Goal: Information Seeking & Learning: Learn about a topic

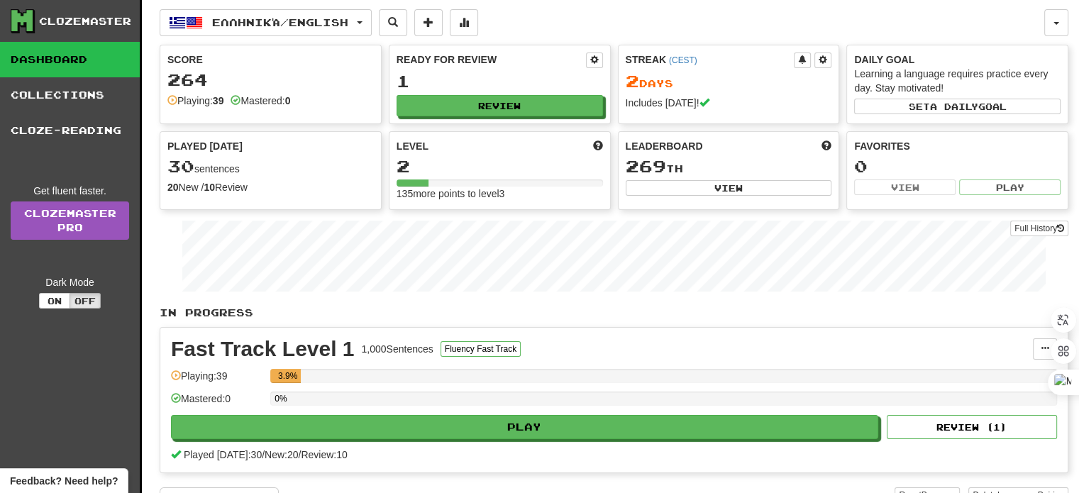
click at [514, 150] on div "Level" at bounding box center [499, 146] width 206 height 14
click at [494, 347] on button "Fluency Fast Track" at bounding box center [480, 349] width 80 height 16
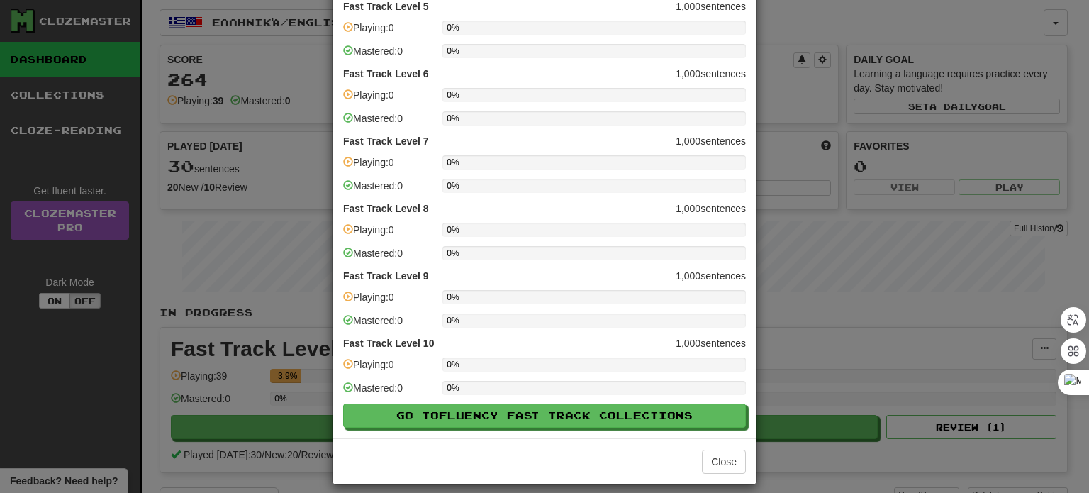
scroll to position [351, 0]
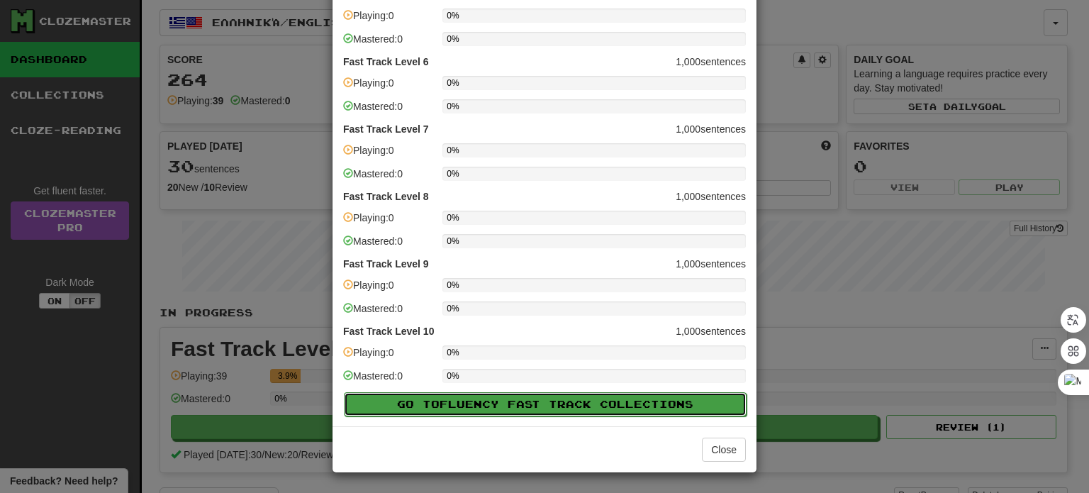
click at [514, 400] on span "Fluency Fast Track" at bounding box center [520, 404] width 160 height 12
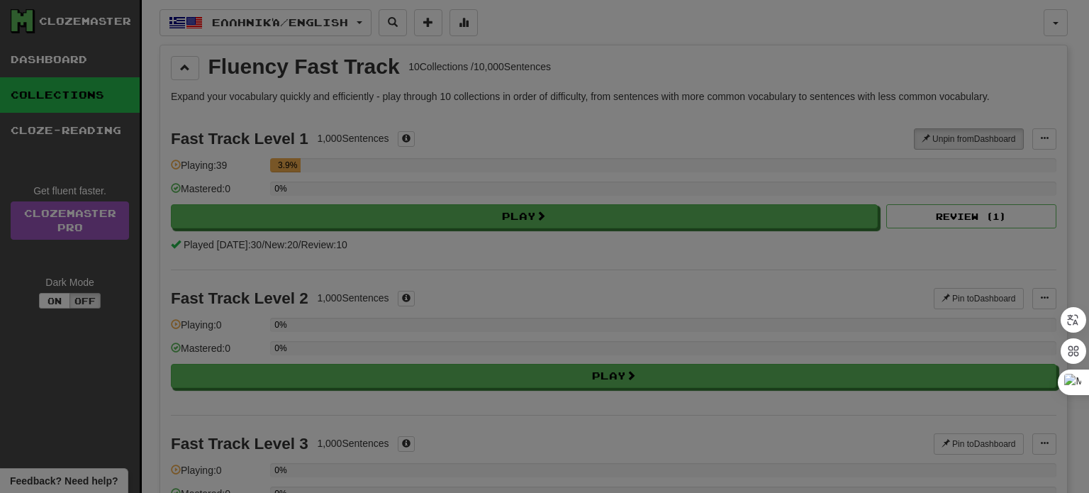
scroll to position [44, 0]
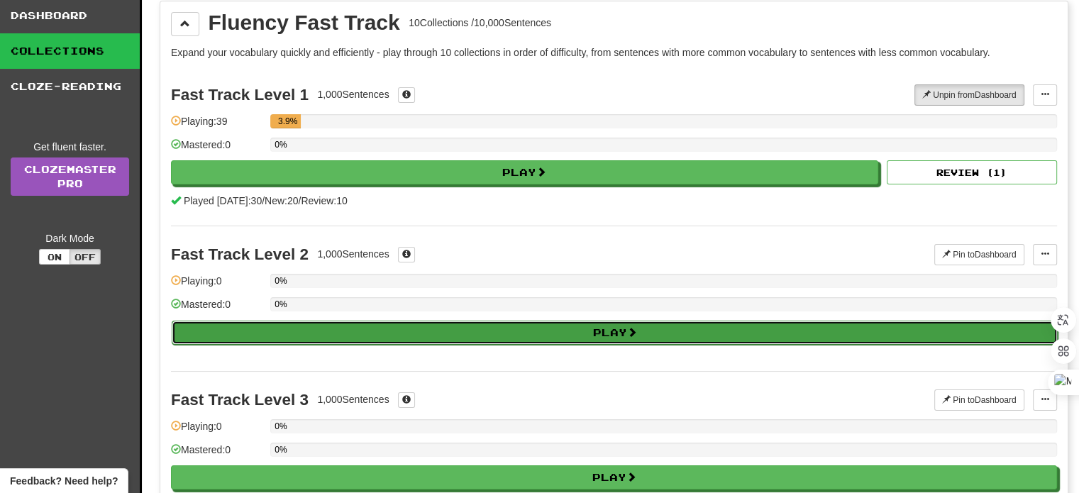
click at [525, 330] on button "Play" at bounding box center [615, 333] width 886 height 24
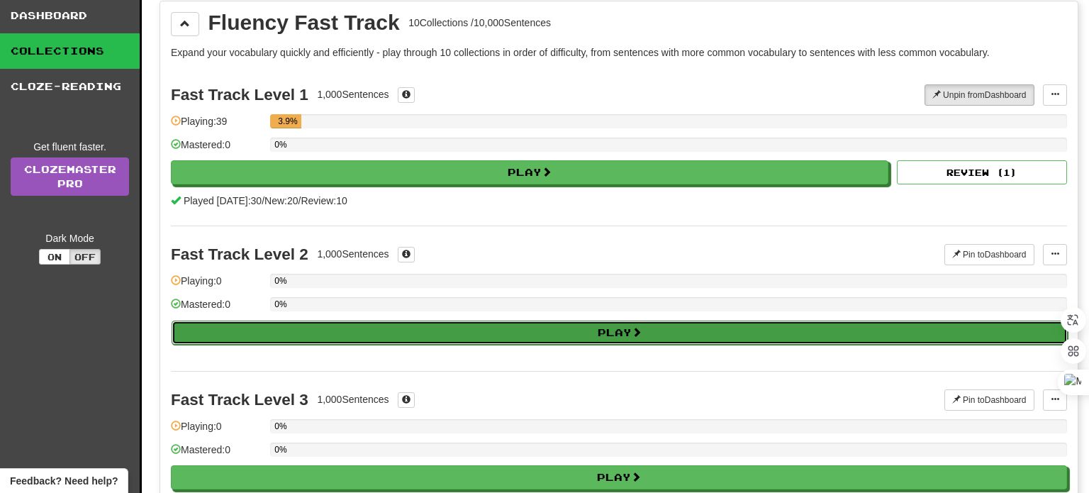
select select "**"
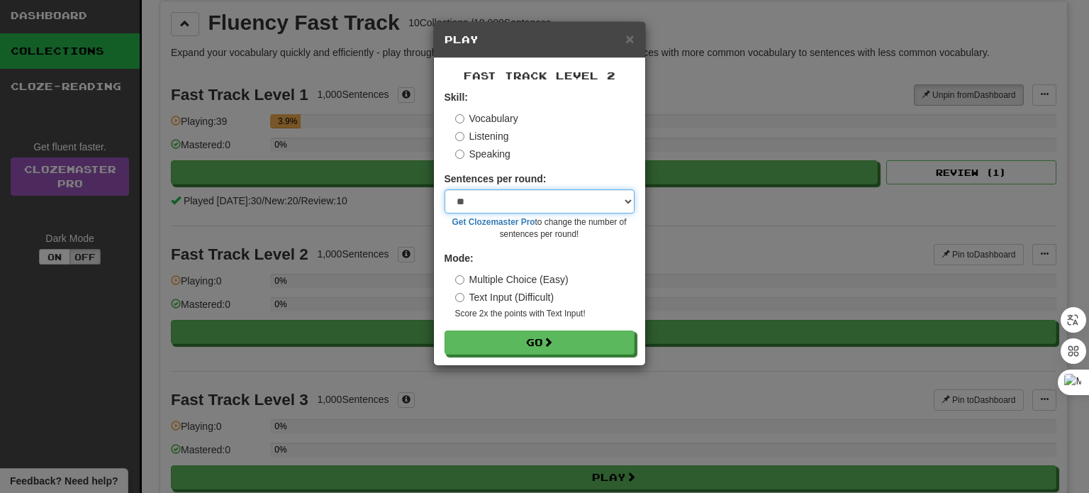
click at [628, 199] on select "* ** ** ** ** ** *** ********" at bounding box center [540, 201] width 190 height 24
click at [489, 136] on label "Listening" at bounding box center [482, 136] width 54 height 14
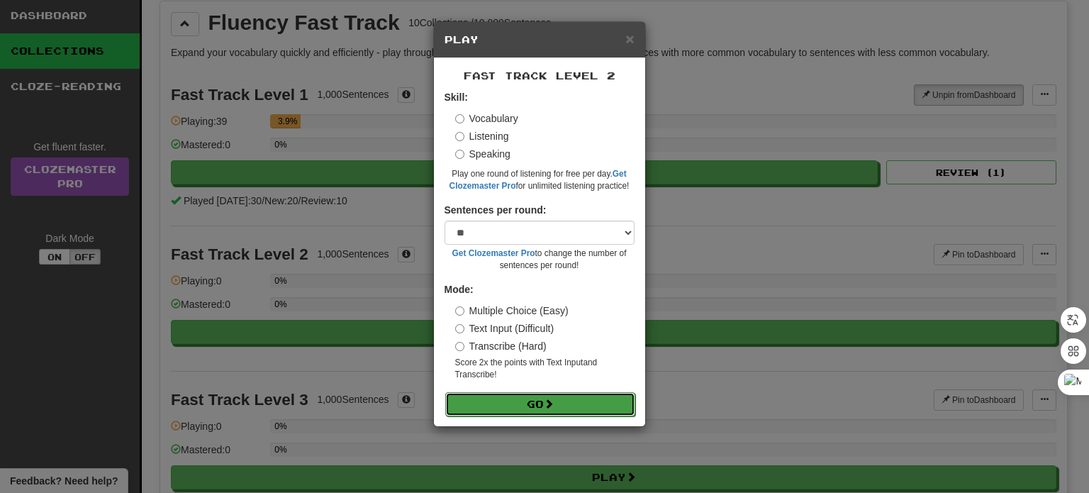
click at [524, 400] on button "Go" at bounding box center [540, 404] width 190 height 24
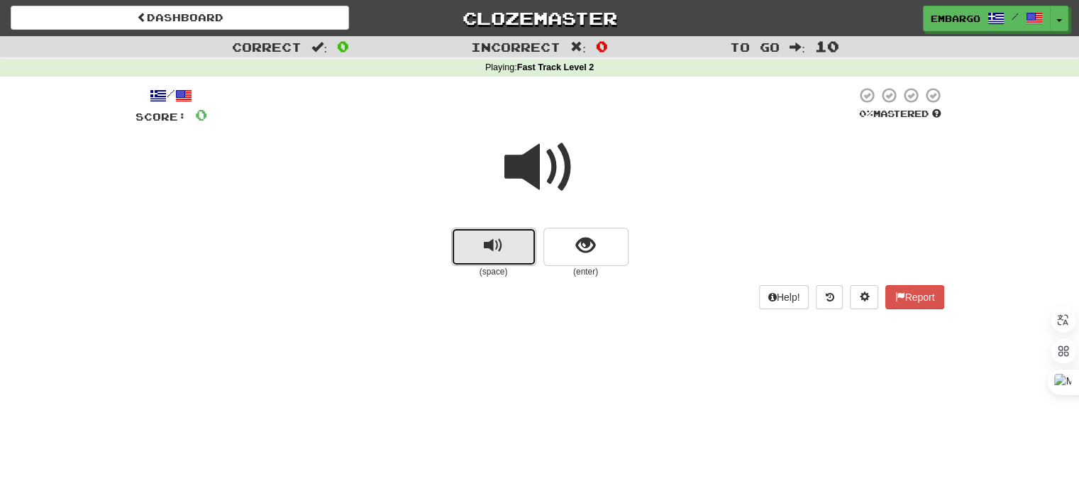
click at [496, 243] on span "replay audio" at bounding box center [493, 245] width 19 height 19
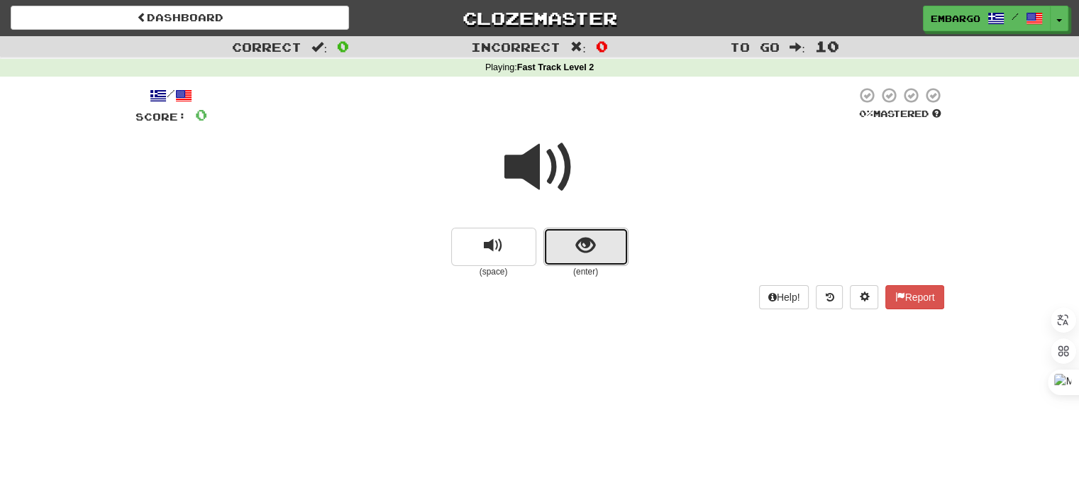
click at [585, 242] on span "show sentence" at bounding box center [585, 245] width 19 height 19
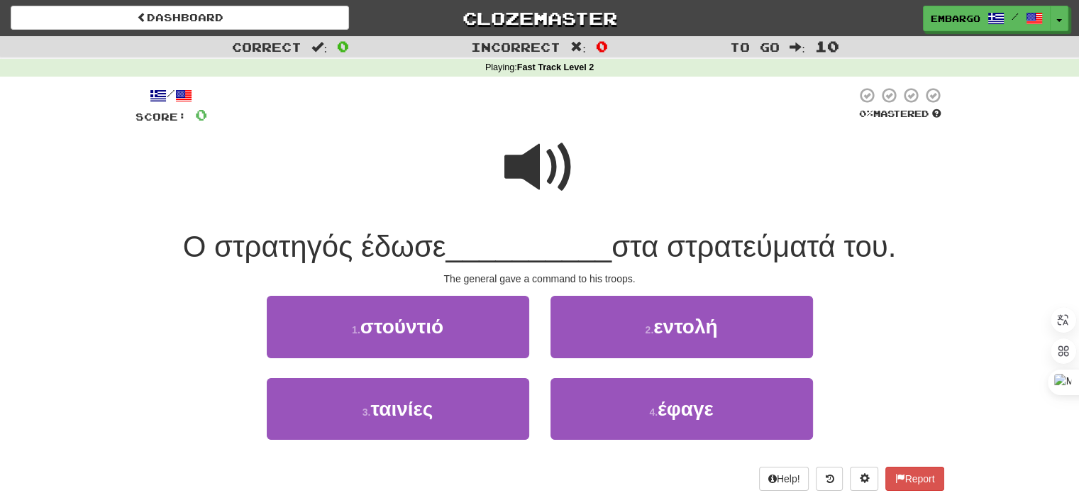
click at [518, 159] on span at bounding box center [539, 167] width 71 height 71
click at [528, 164] on span at bounding box center [539, 167] width 71 height 71
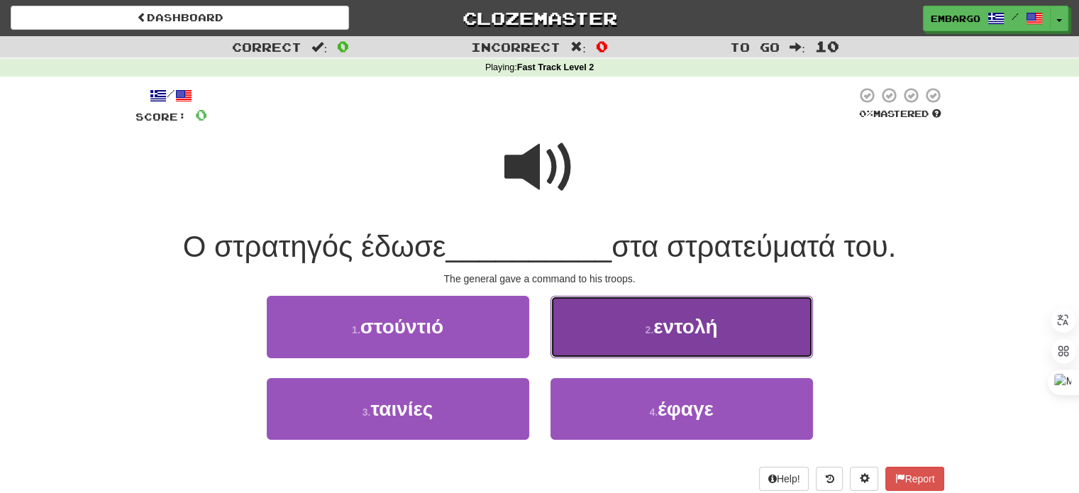
click at [701, 323] on span "εντολή" at bounding box center [685, 327] width 64 height 22
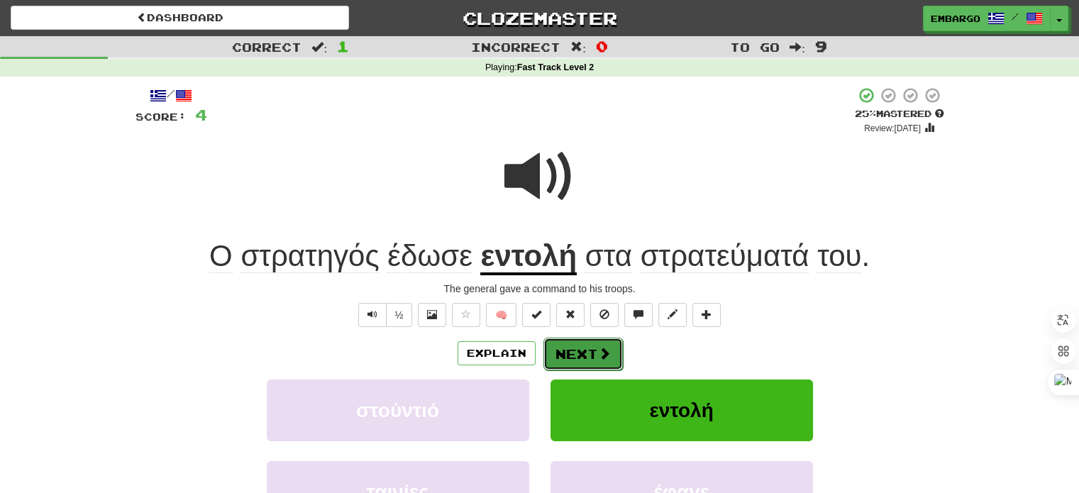
click at [576, 351] on button "Next" at bounding box center [582, 354] width 79 height 33
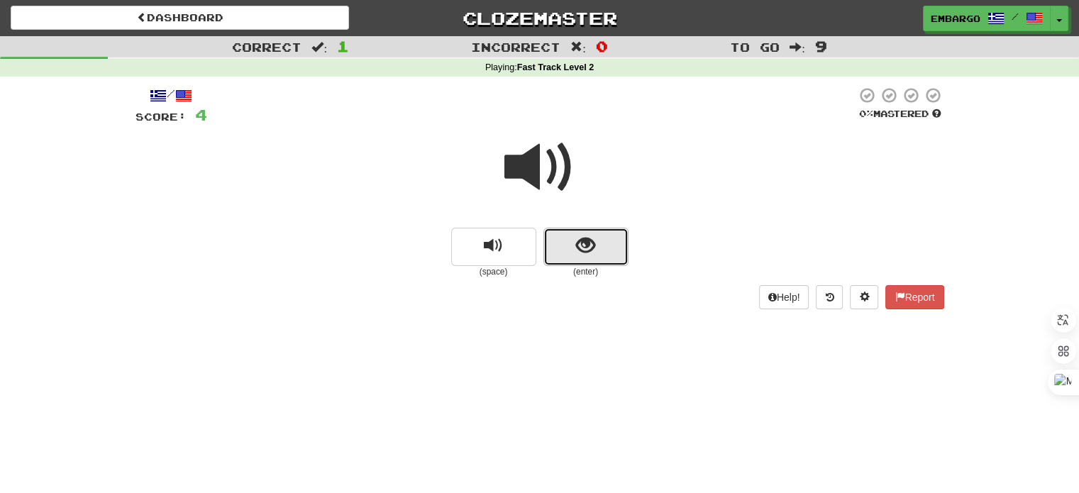
click at [574, 241] on button "show sentence" at bounding box center [585, 247] width 85 height 38
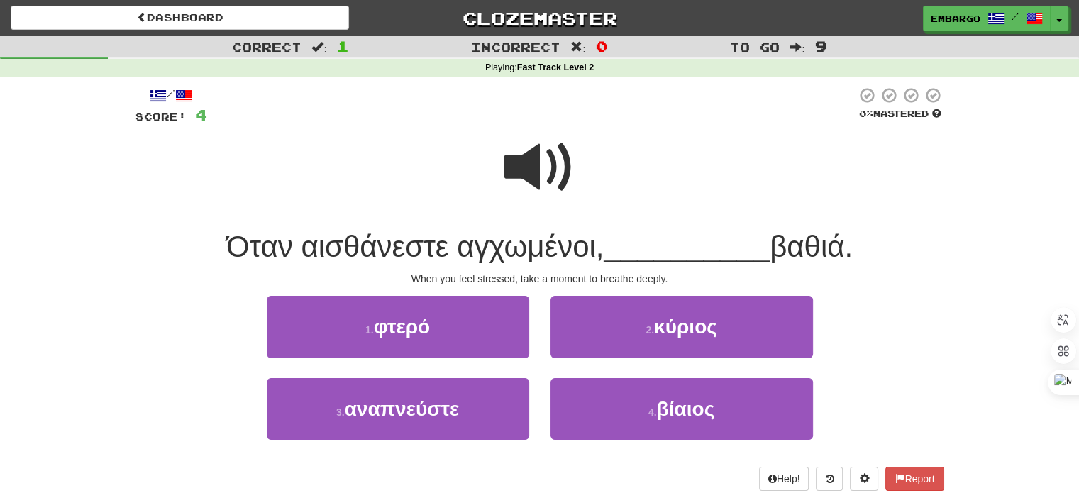
click at [519, 176] on span at bounding box center [539, 167] width 71 height 71
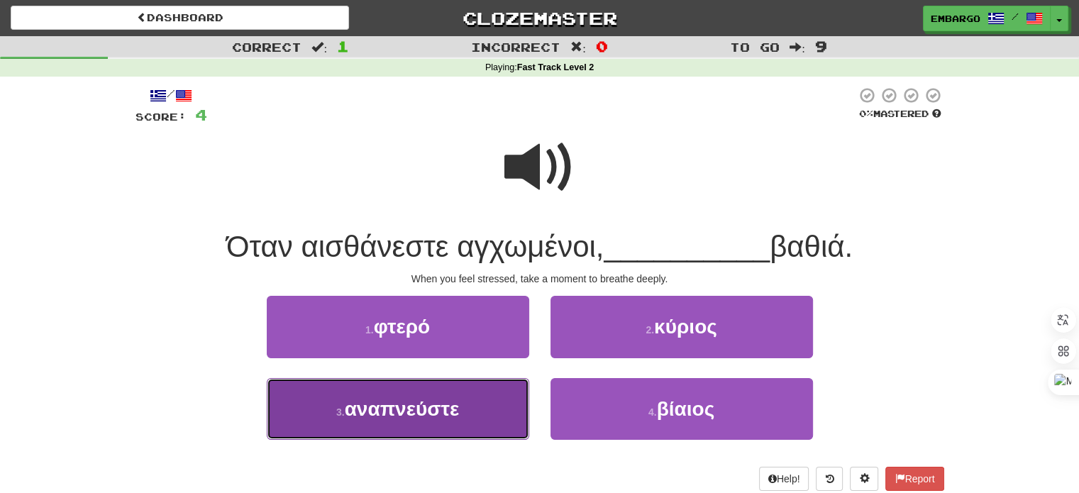
click at [454, 415] on span "αναπνεύστε" at bounding box center [402, 409] width 115 height 22
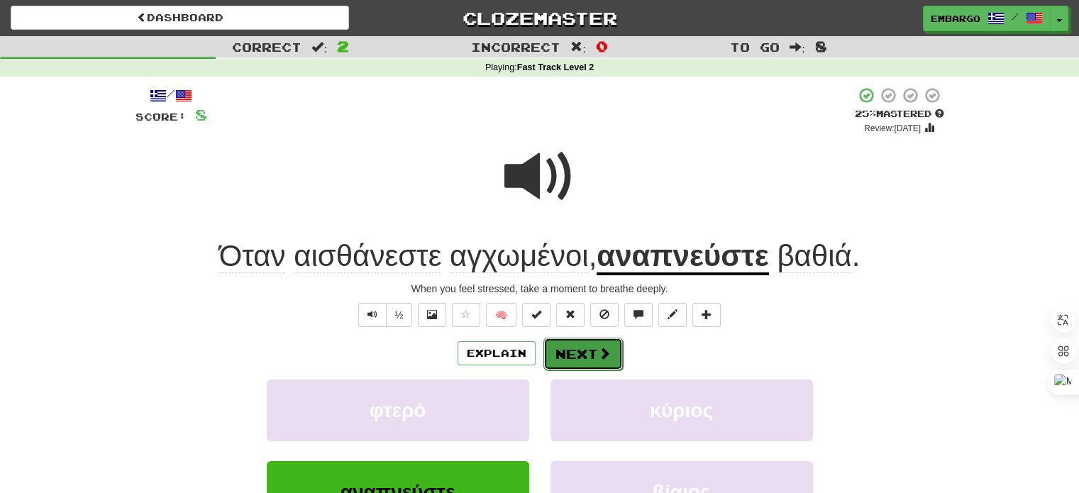
click at [554, 362] on button "Next" at bounding box center [582, 354] width 79 height 33
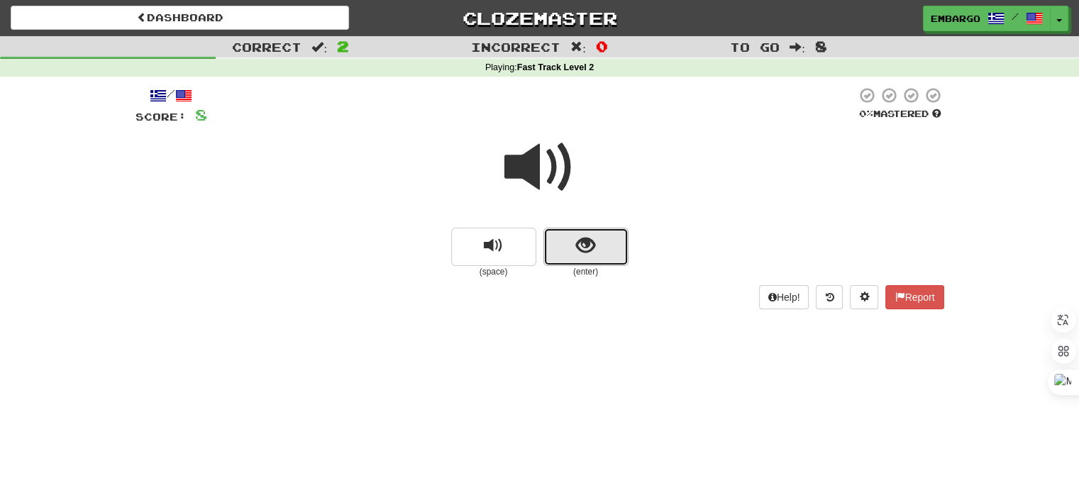
click at [581, 243] on span "show sentence" at bounding box center [585, 245] width 19 height 19
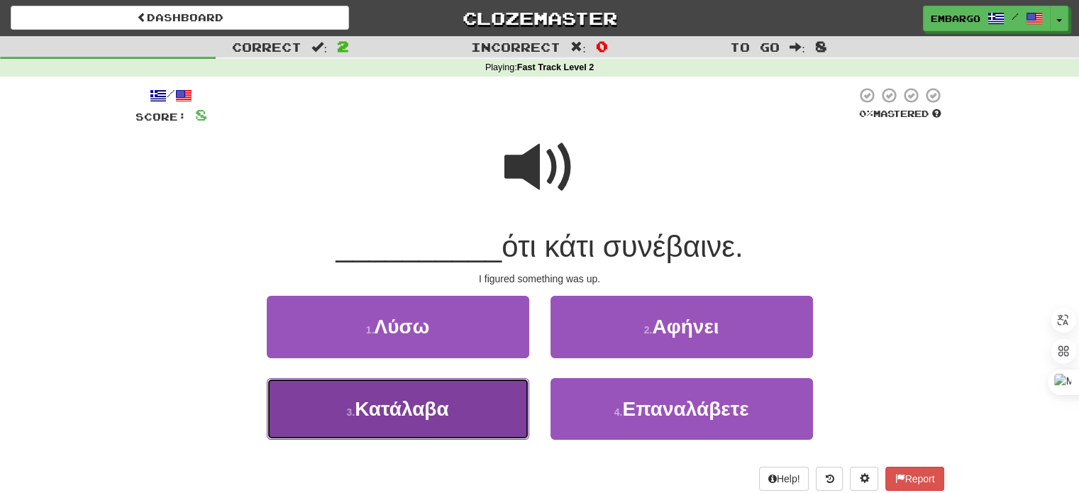
click at [391, 426] on button "3 . Κατάλαβα" at bounding box center [398, 409] width 262 height 62
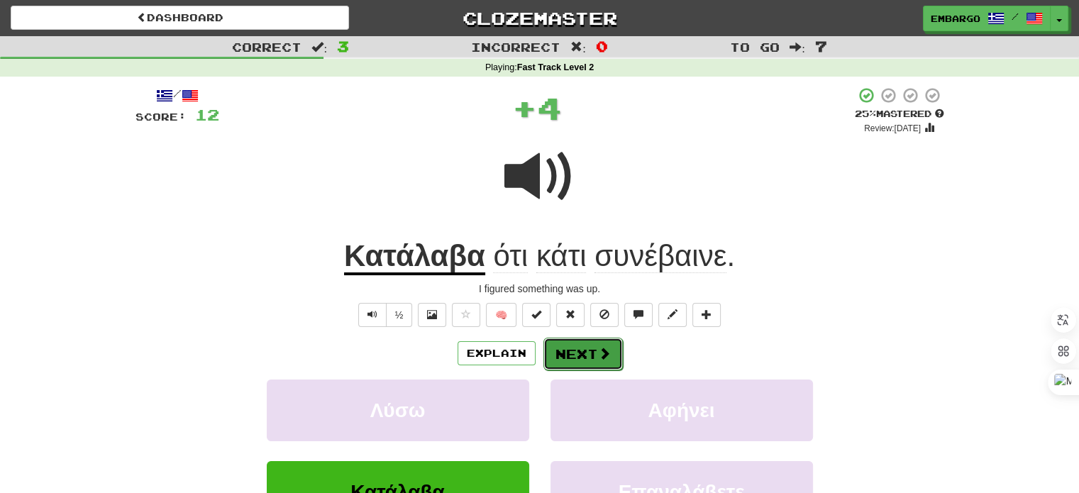
click at [602, 357] on span at bounding box center [604, 353] width 13 height 13
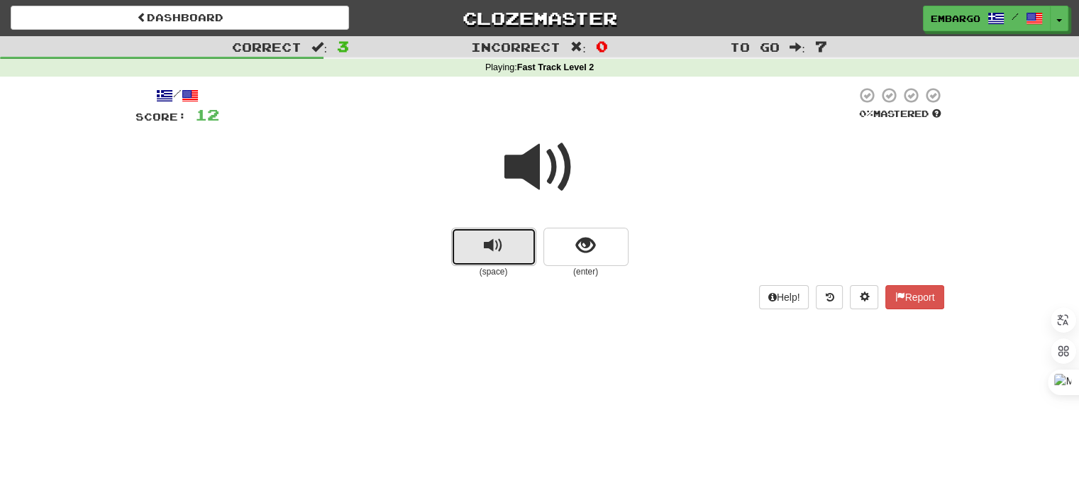
click at [481, 238] on button "replay audio" at bounding box center [493, 247] width 85 height 38
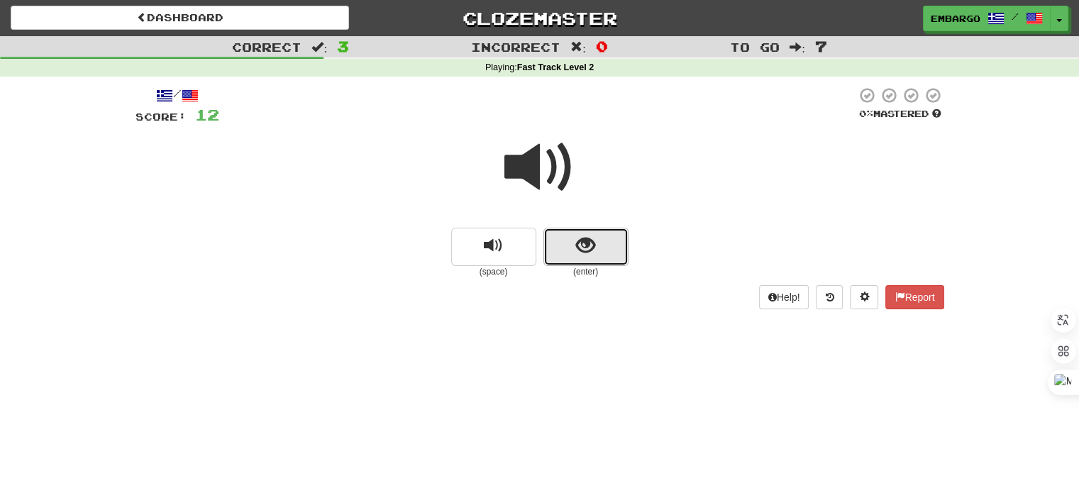
click at [562, 240] on button "show sentence" at bounding box center [585, 247] width 85 height 38
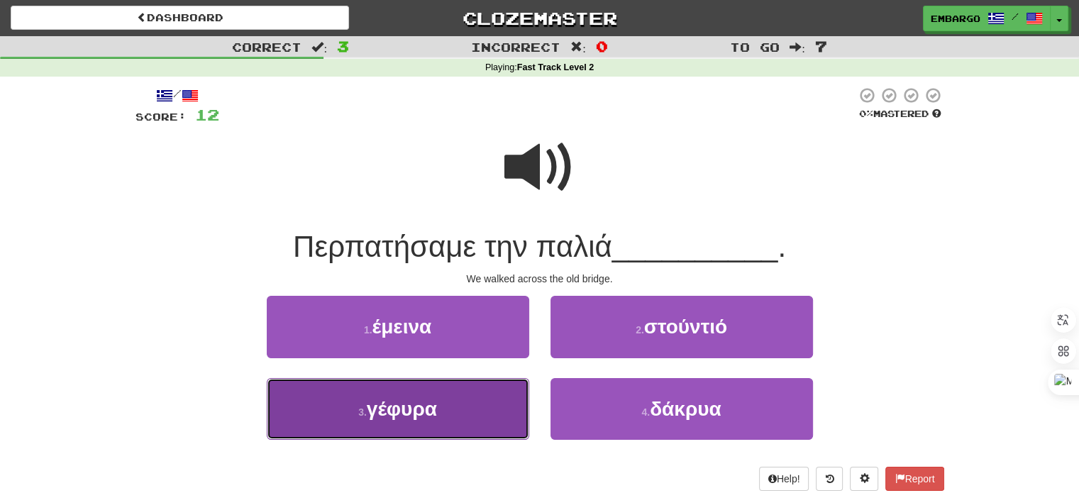
click at [397, 408] on span "γέφυρα" at bounding box center [402, 409] width 70 height 22
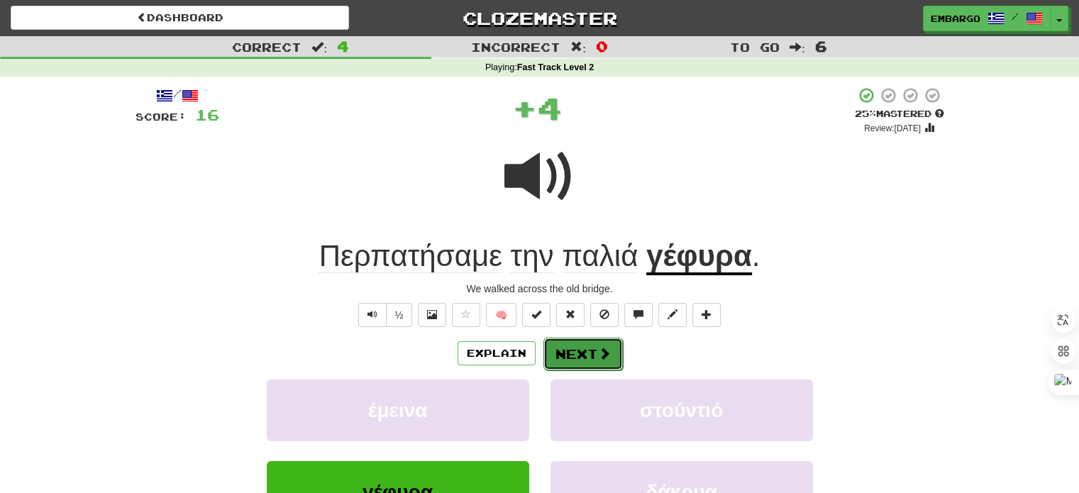
click at [584, 353] on button "Next" at bounding box center [582, 354] width 79 height 33
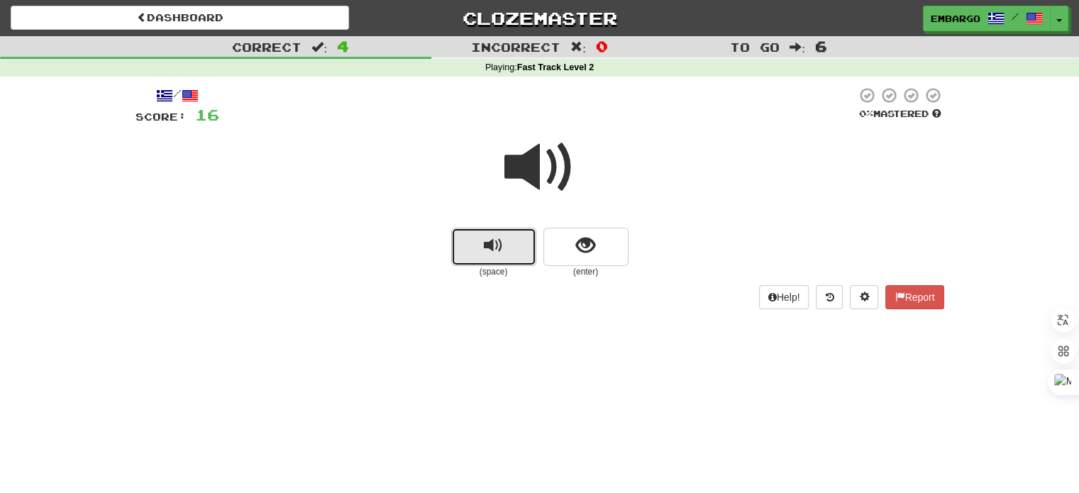
click at [488, 250] on span "replay audio" at bounding box center [493, 245] width 19 height 19
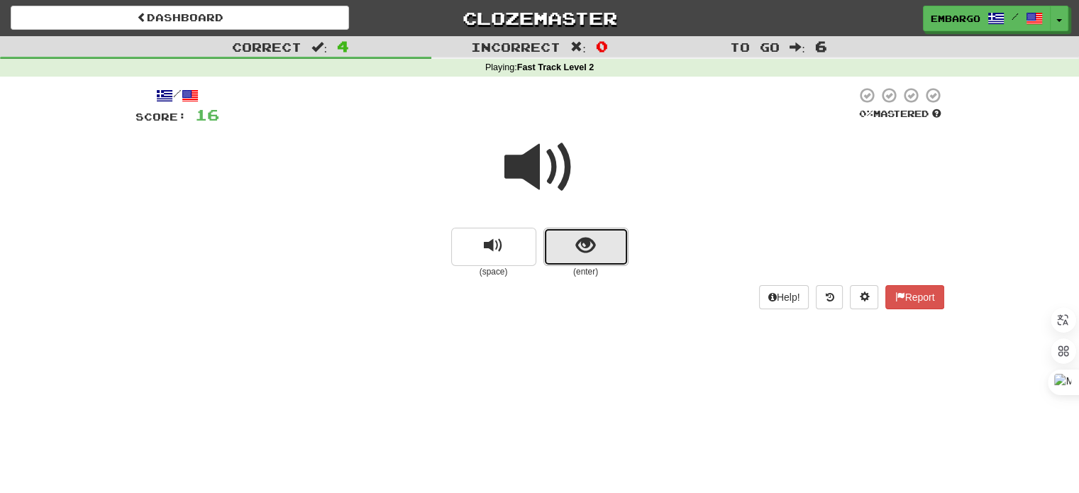
click at [574, 245] on button "show sentence" at bounding box center [585, 247] width 85 height 38
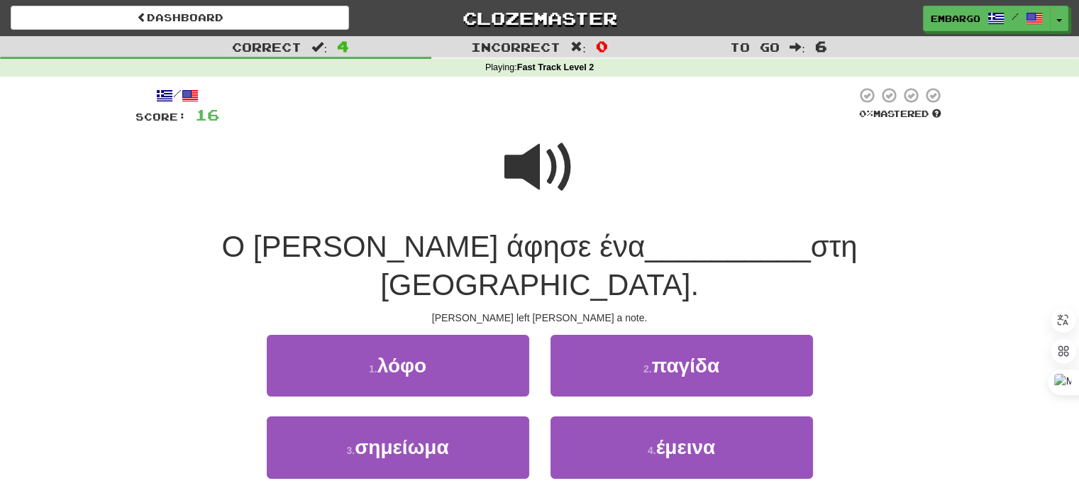
click at [539, 167] on span at bounding box center [539, 167] width 71 height 71
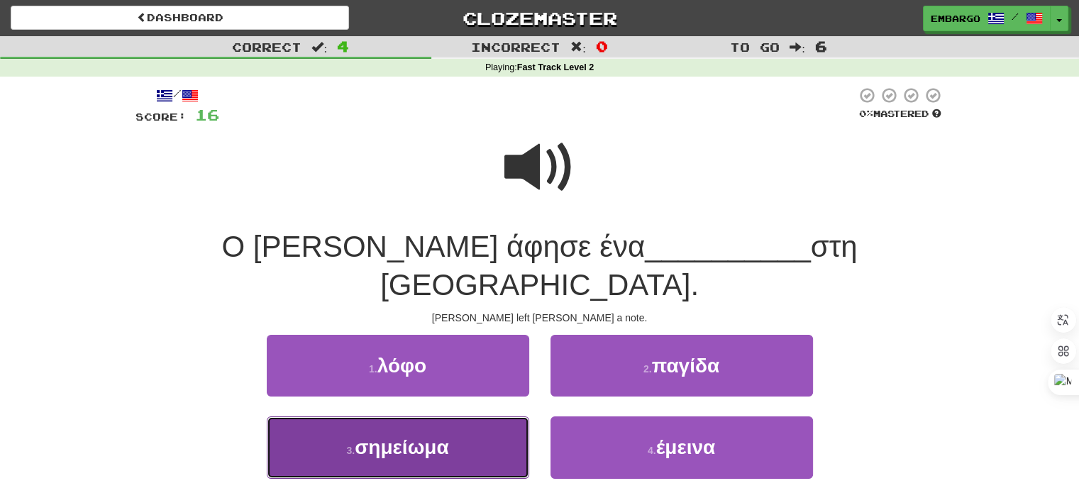
click at [442, 436] on span "σημείωμα" at bounding box center [402, 447] width 94 height 22
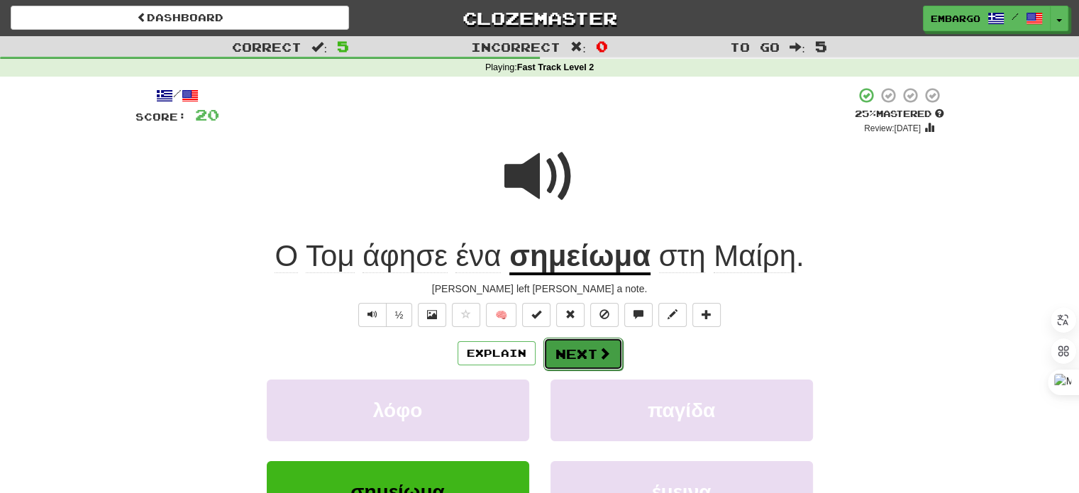
click at [591, 354] on button "Next" at bounding box center [582, 354] width 79 height 33
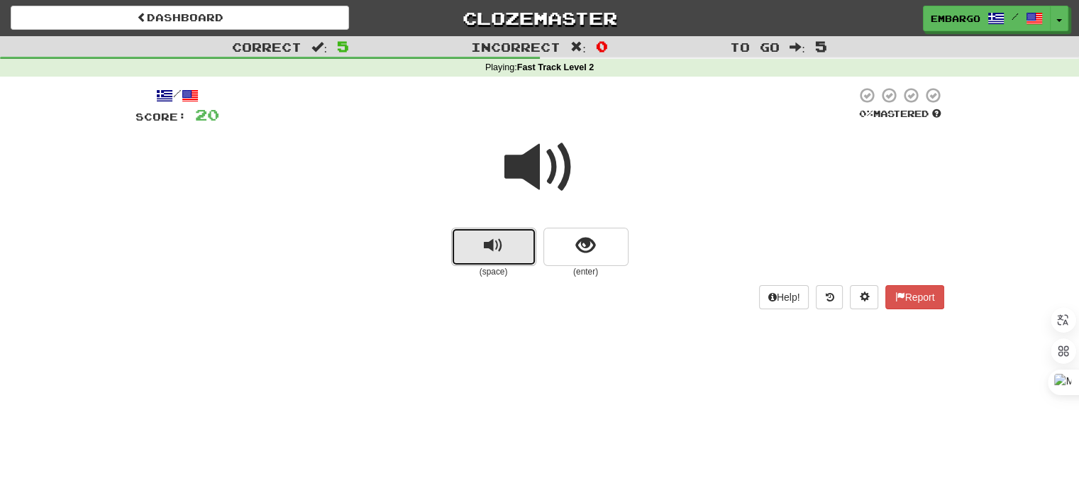
click at [490, 238] on span "replay audio" at bounding box center [493, 245] width 19 height 19
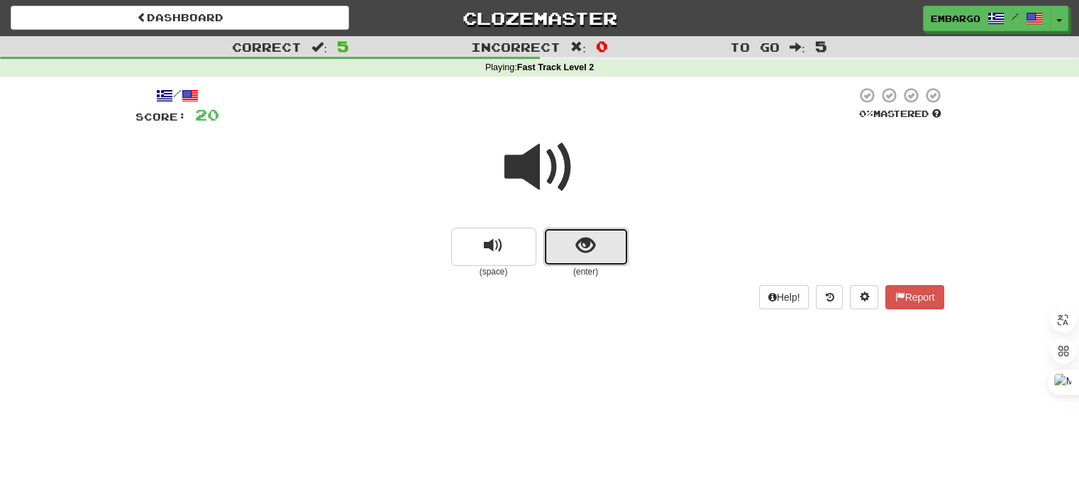
click at [599, 251] on button "show sentence" at bounding box center [585, 247] width 85 height 38
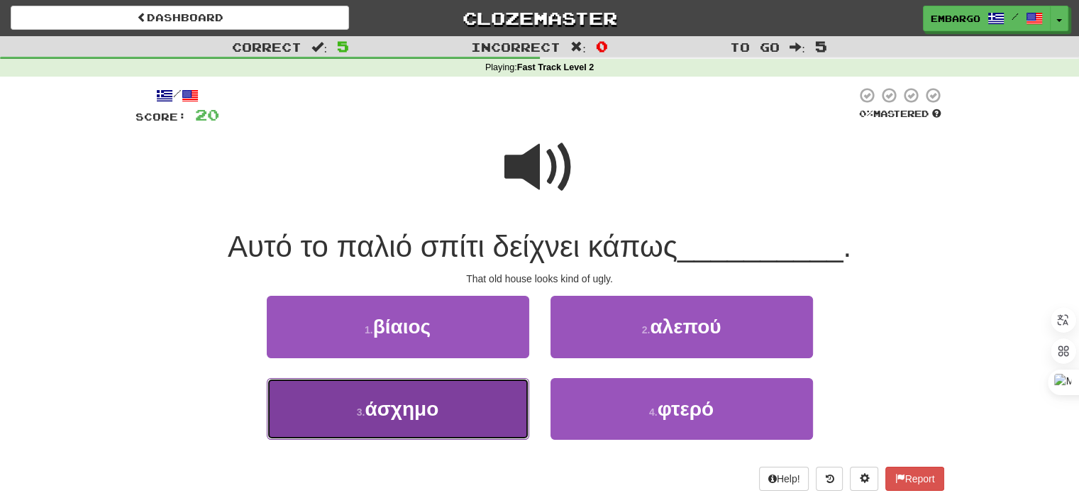
click at [418, 421] on button "3 . άσχημο" at bounding box center [398, 409] width 262 height 62
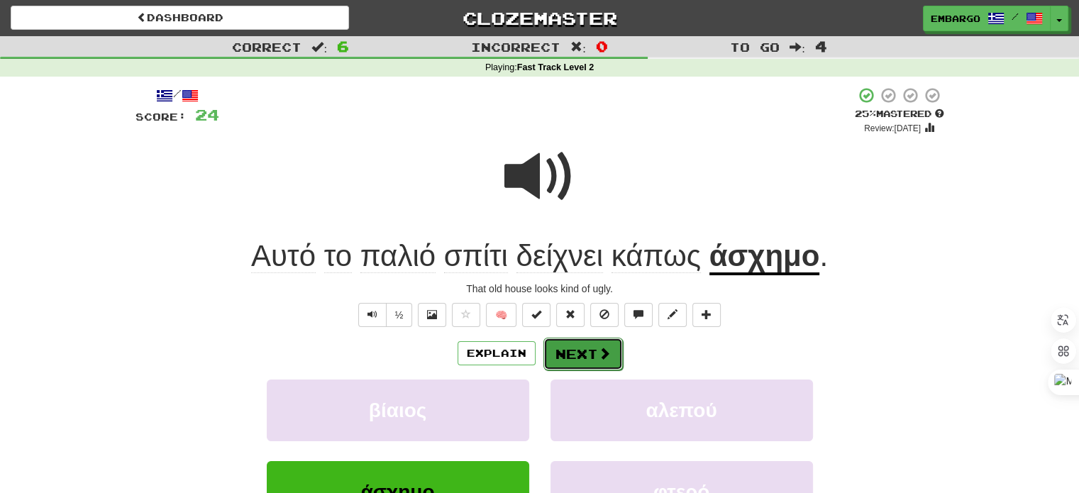
click at [571, 350] on button "Next" at bounding box center [582, 354] width 79 height 33
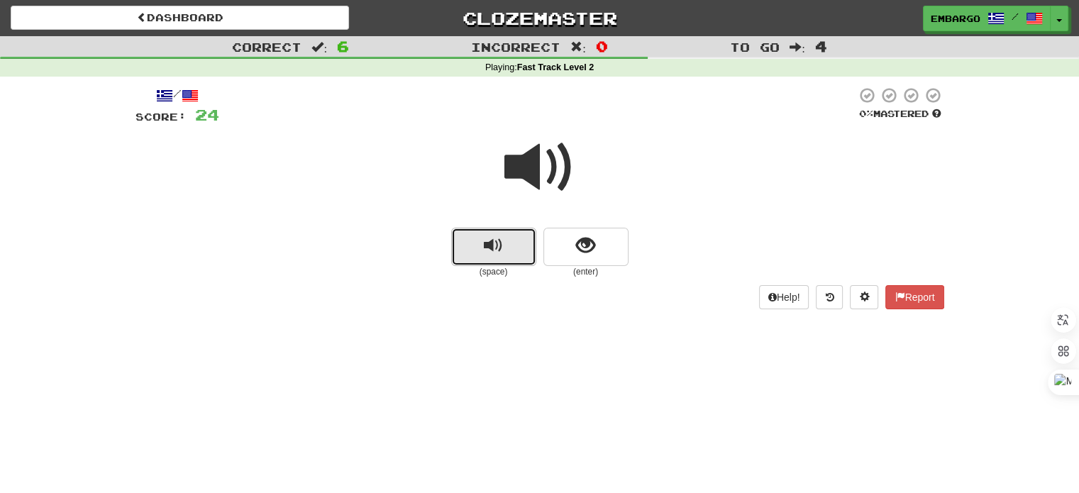
click at [491, 246] on span "replay audio" at bounding box center [493, 245] width 19 height 19
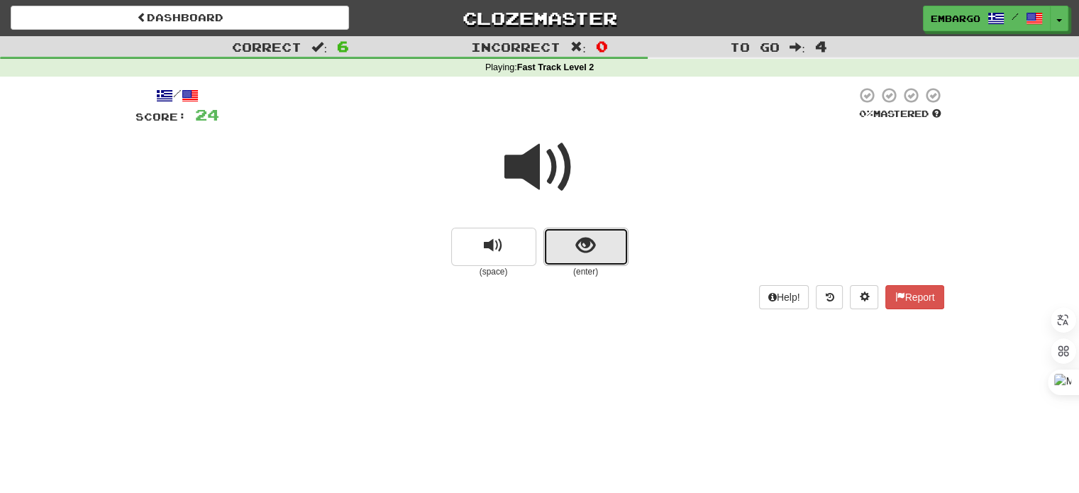
click at [568, 244] on button "show sentence" at bounding box center [585, 247] width 85 height 38
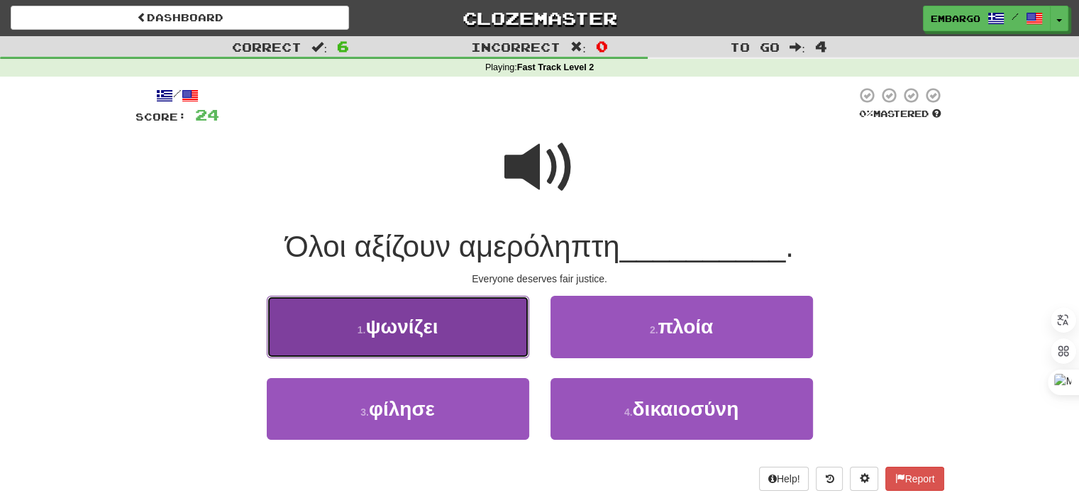
click at [405, 318] on span "ψωνίζει" at bounding box center [401, 327] width 72 height 22
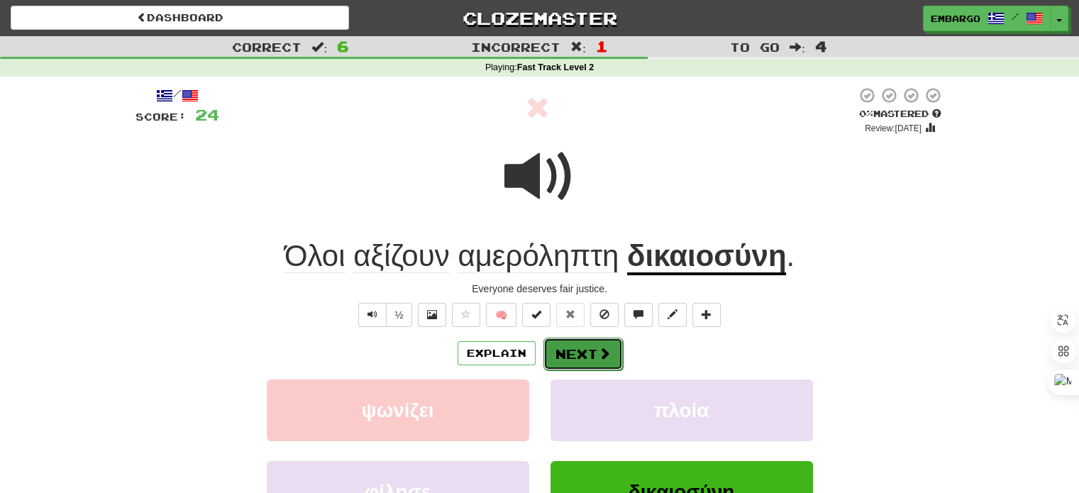
click at [572, 351] on button "Next" at bounding box center [582, 354] width 79 height 33
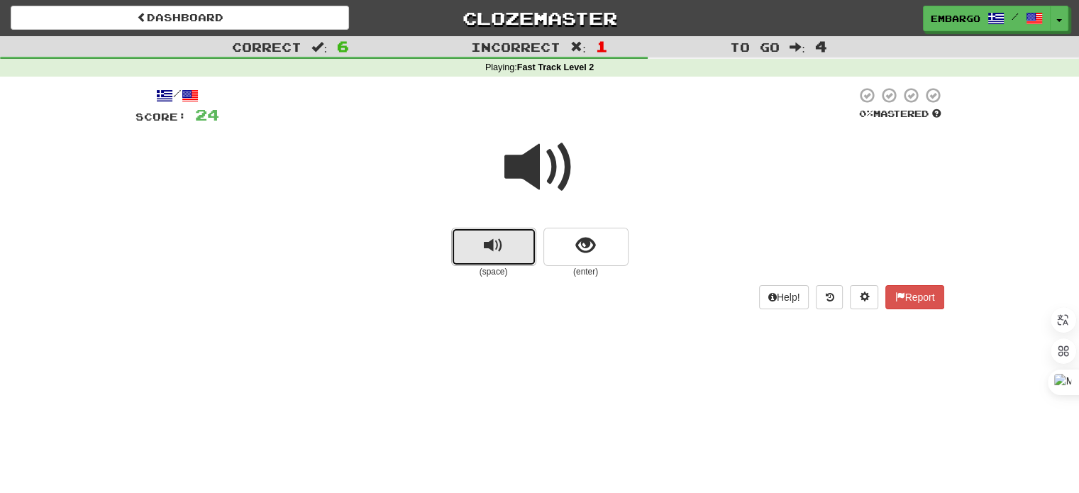
click at [509, 238] on button "replay audio" at bounding box center [493, 247] width 85 height 38
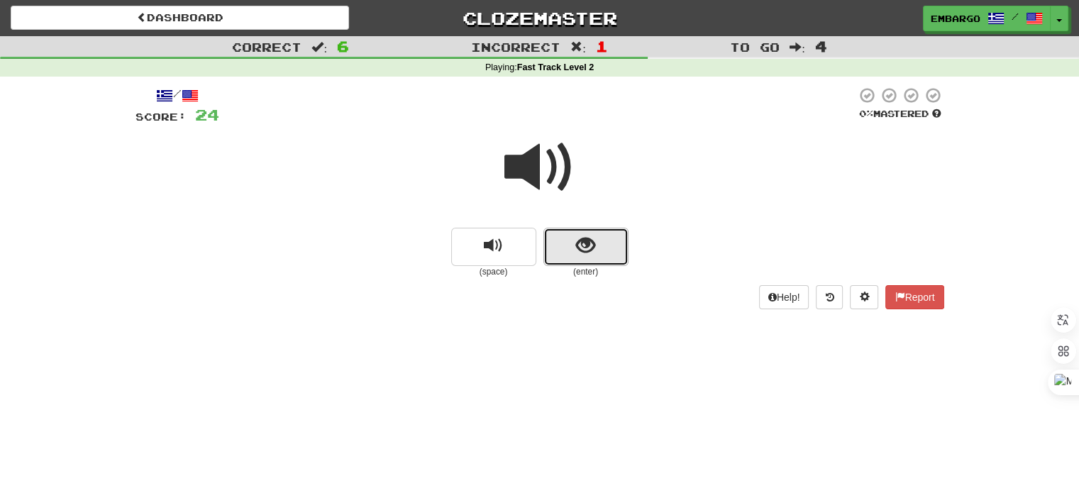
click at [576, 244] on span "show sentence" at bounding box center [585, 245] width 19 height 19
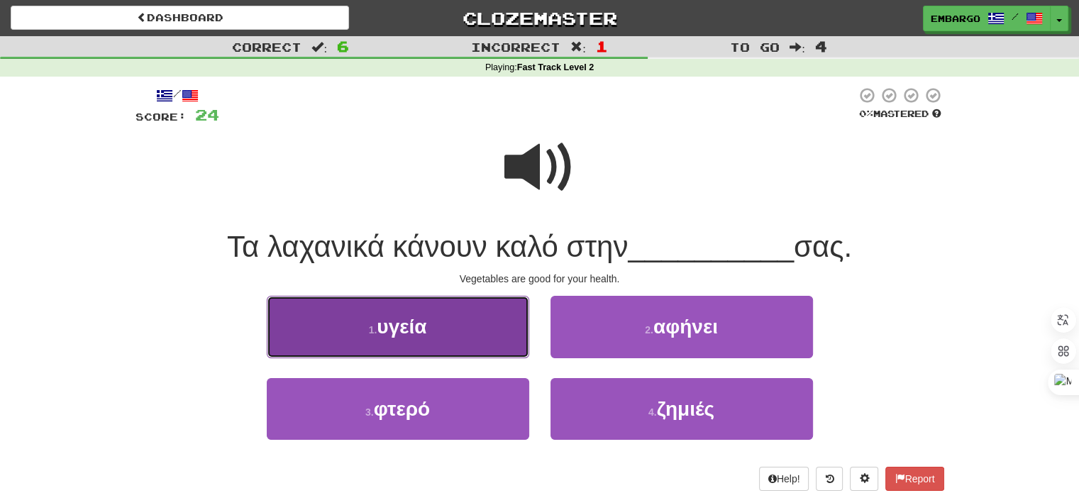
click at [472, 310] on button "1 . υγεία" at bounding box center [398, 327] width 262 height 62
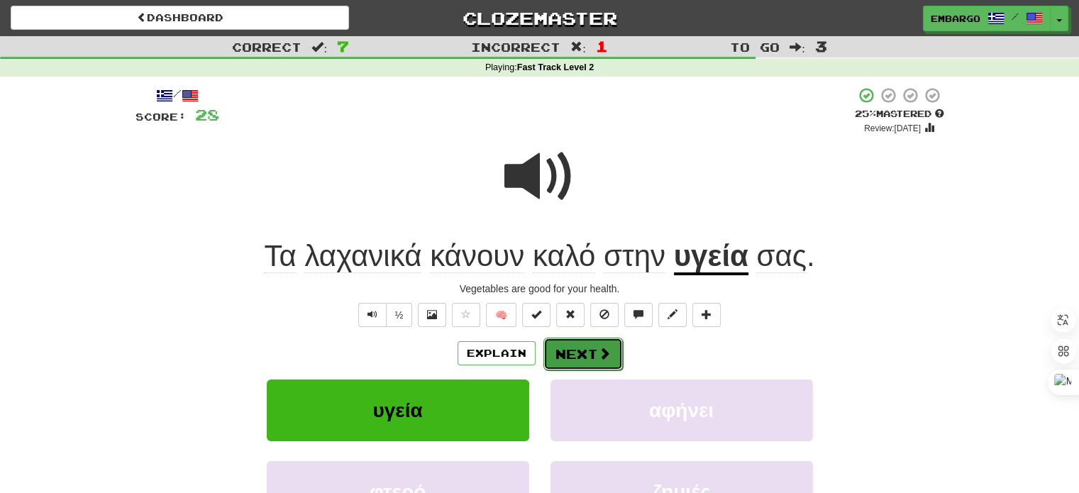
click at [581, 350] on button "Next" at bounding box center [582, 354] width 79 height 33
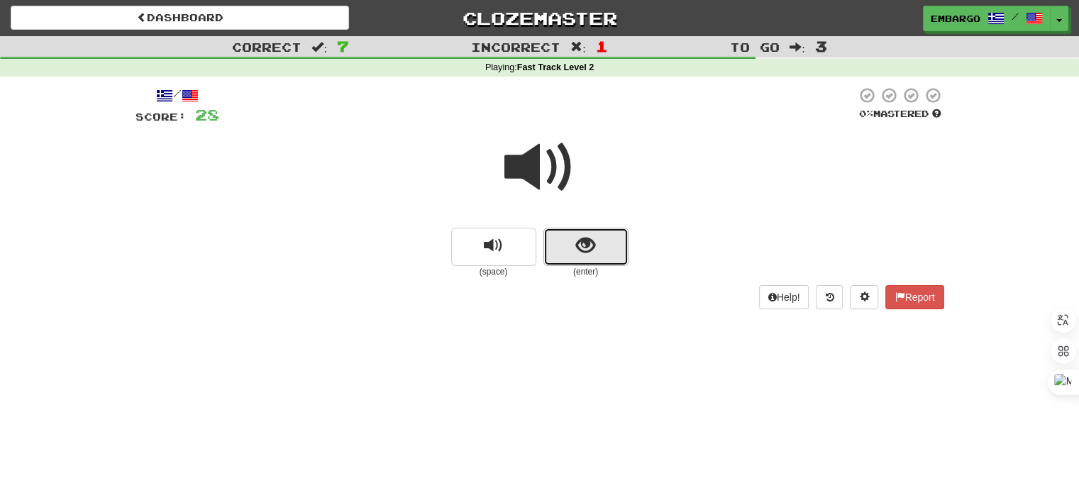
click at [587, 255] on span "show sentence" at bounding box center [585, 245] width 19 height 19
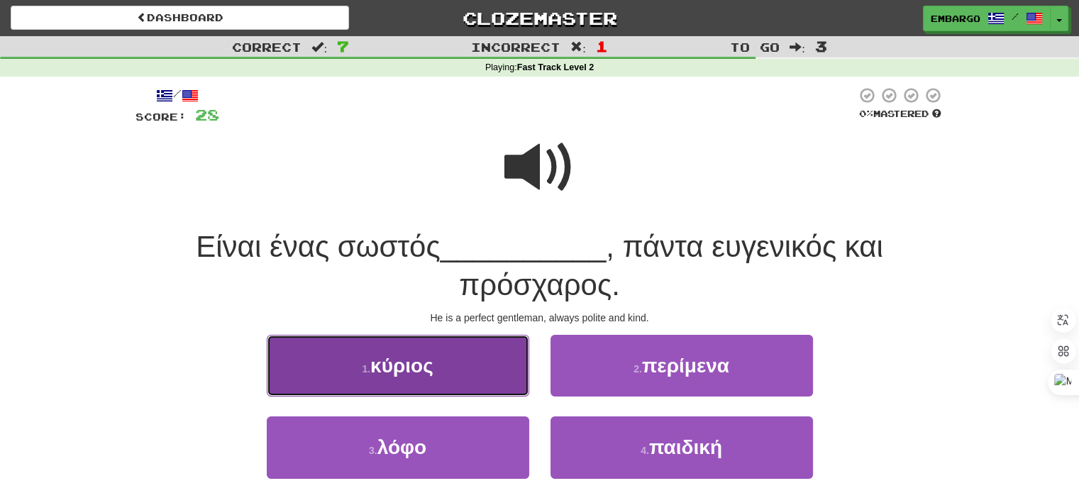
click at [496, 372] on button "1 . κύριος" at bounding box center [398, 366] width 262 height 62
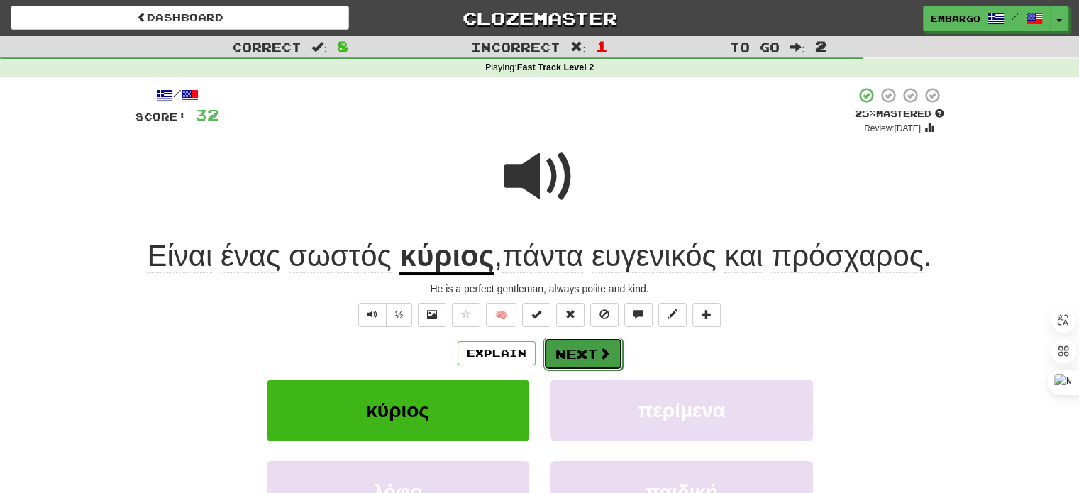
click at [593, 350] on button "Next" at bounding box center [582, 354] width 79 height 33
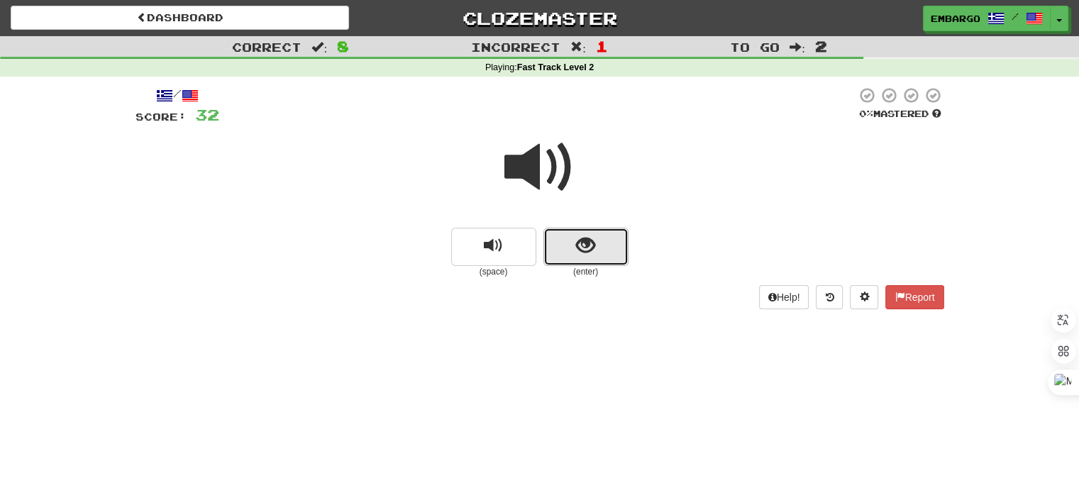
click at [579, 238] on span "show sentence" at bounding box center [585, 245] width 19 height 19
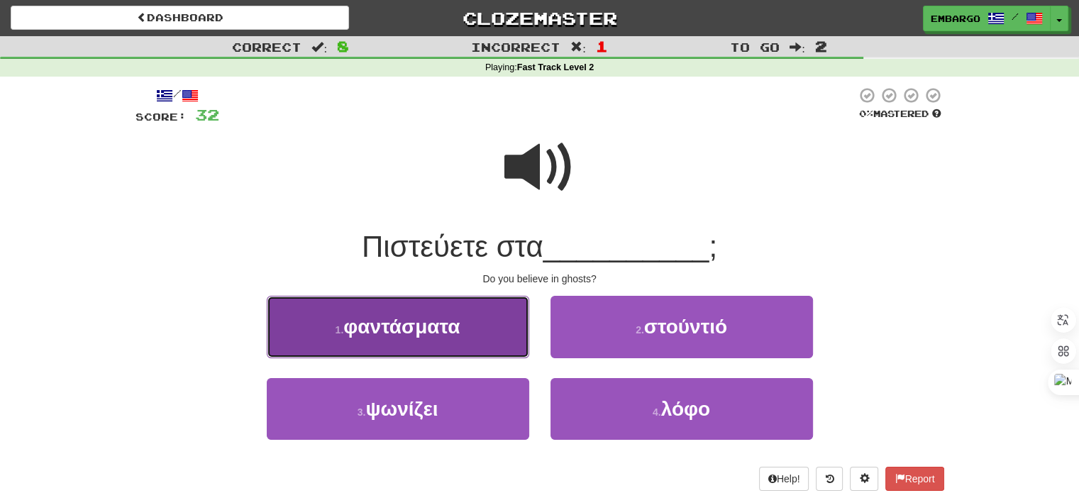
click at [441, 323] on span "φαντάσματα" at bounding box center [401, 327] width 116 height 22
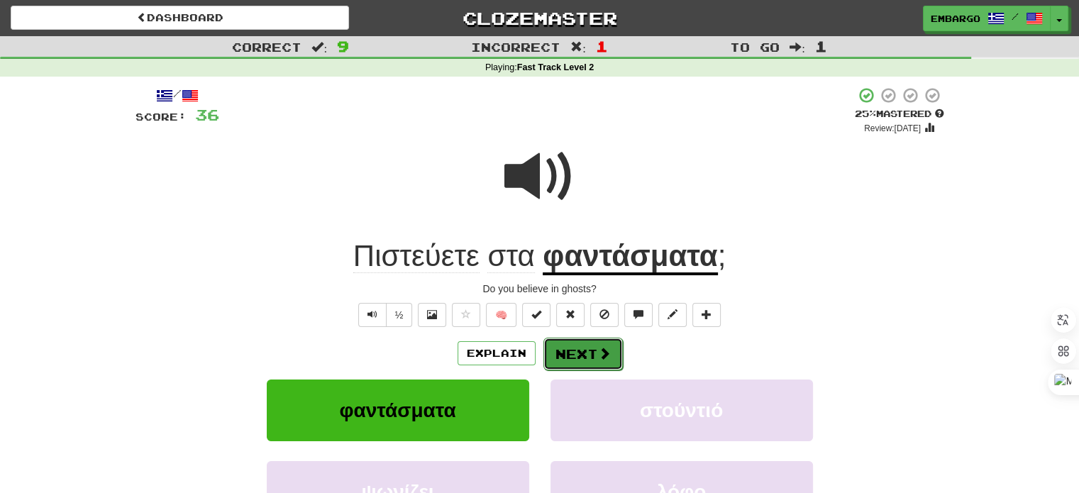
click at [604, 354] on span at bounding box center [604, 353] width 13 height 13
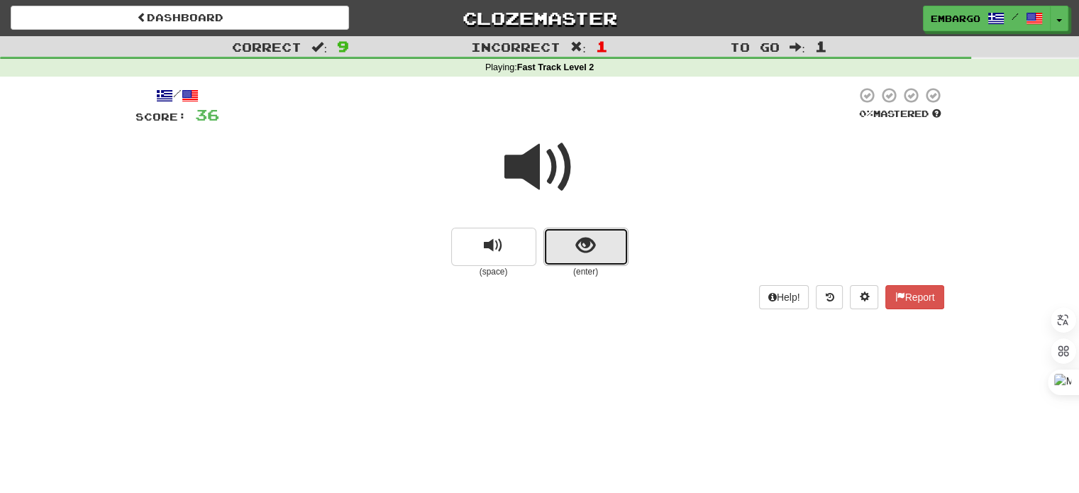
click at [584, 254] on span "show sentence" at bounding box center [585, 245] width 19 height 19
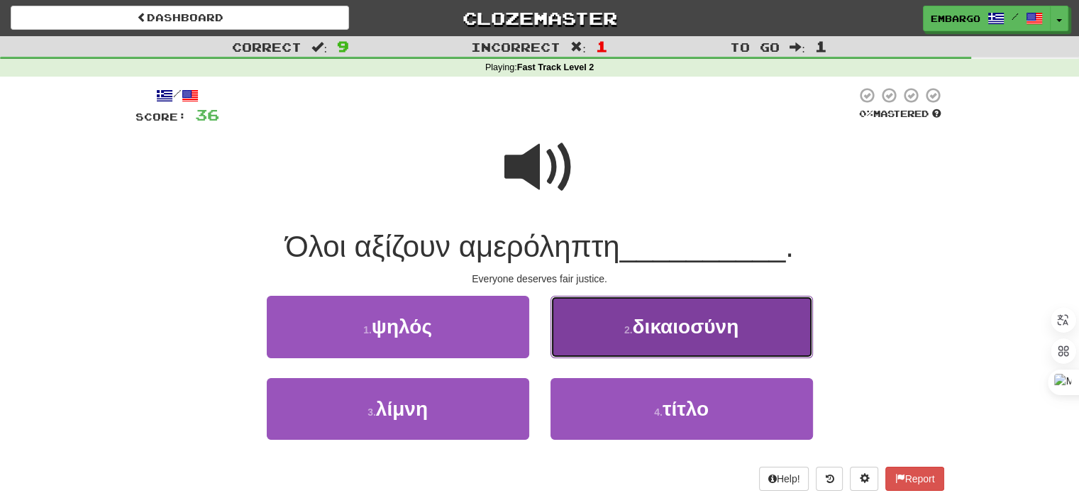
click at [662, 313] on button "2 . δικαιοσύνη" at bounding box center [681, 327] width 262 height 62
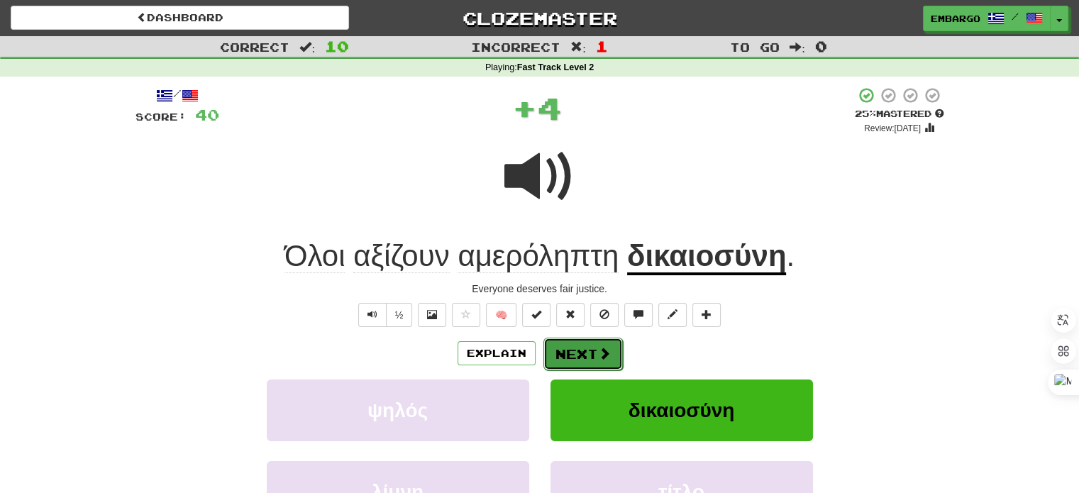
click at [601, 347] on span at bounding box center [604, 353] width 13 height 13
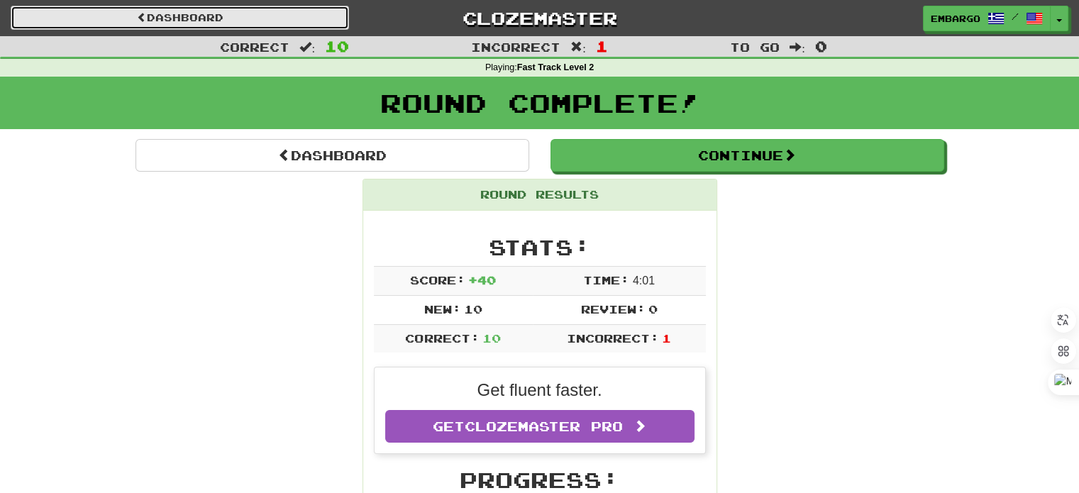
click at [267, 19] on link "Dashboard" at bounding box center [180, 18] width 338 height 24
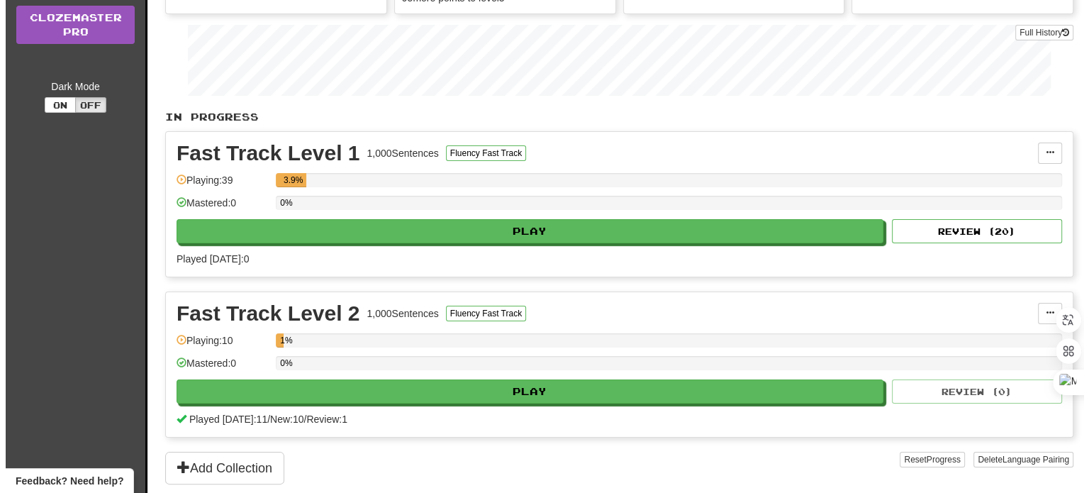
scroll to position [189, 0]
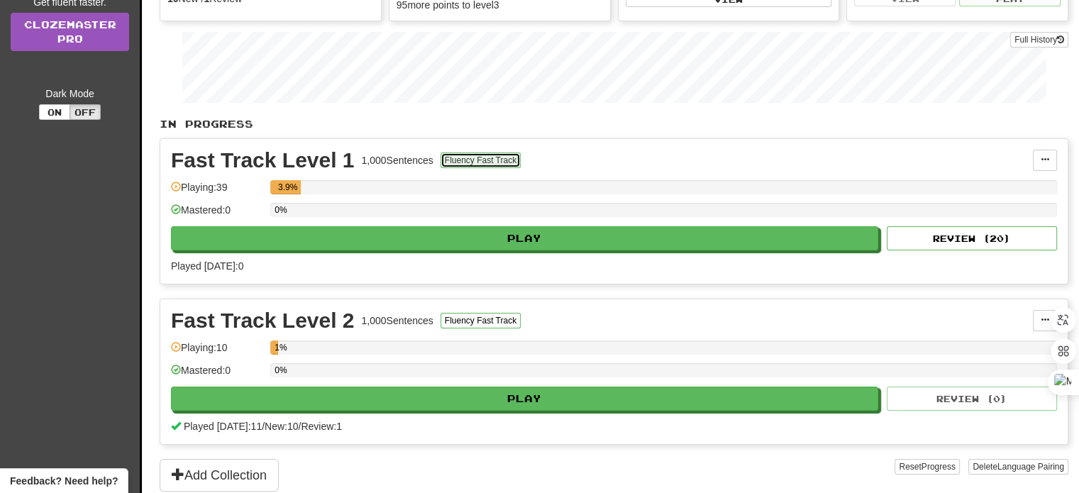
click at [508, 155] on button "Fluency Fast Track" at bounding box center [480, 160] width 80 height 16
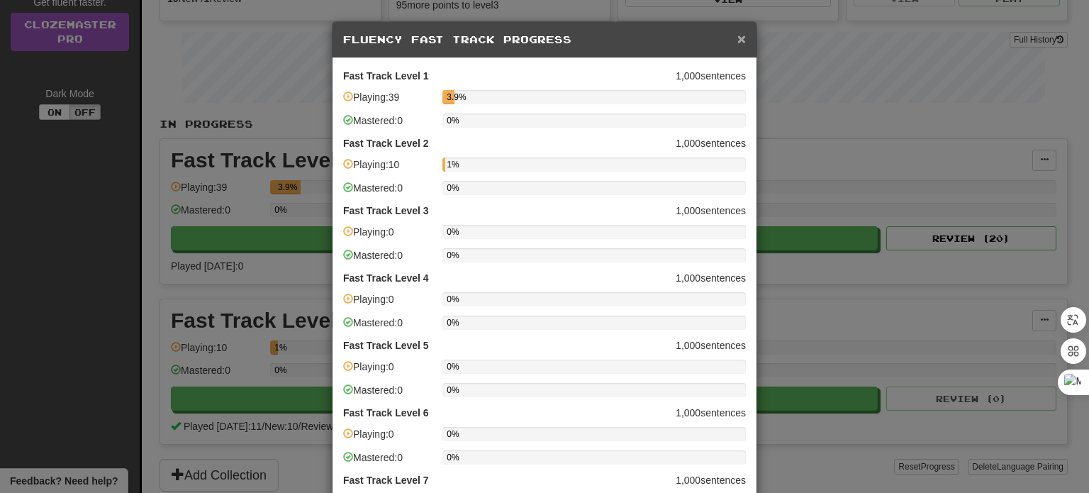
click at [737, 36] on span "×" at bounding box center [741, 38] width 9 height 16
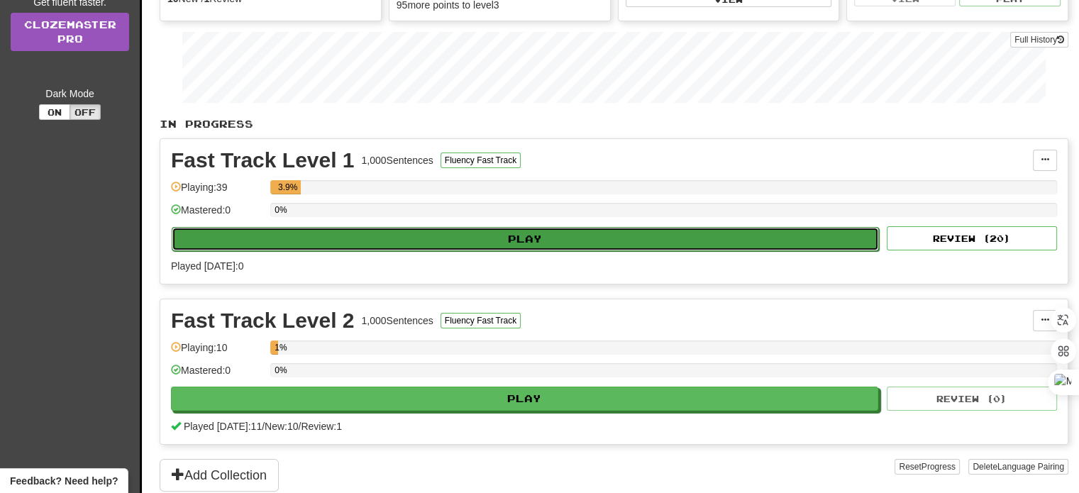
click at [603, 238] on button "Play" at bounding box center [525, 239] width 707 height 24
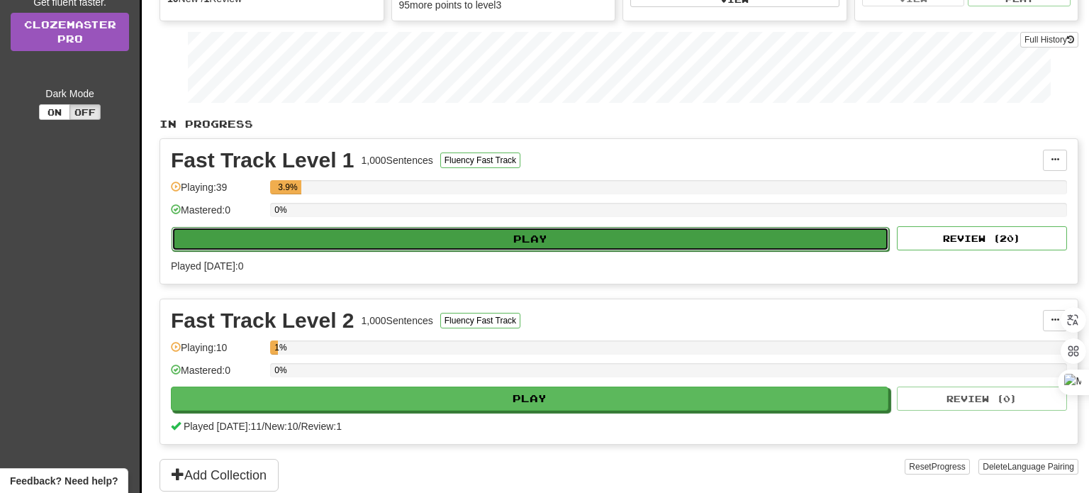
select select "**"
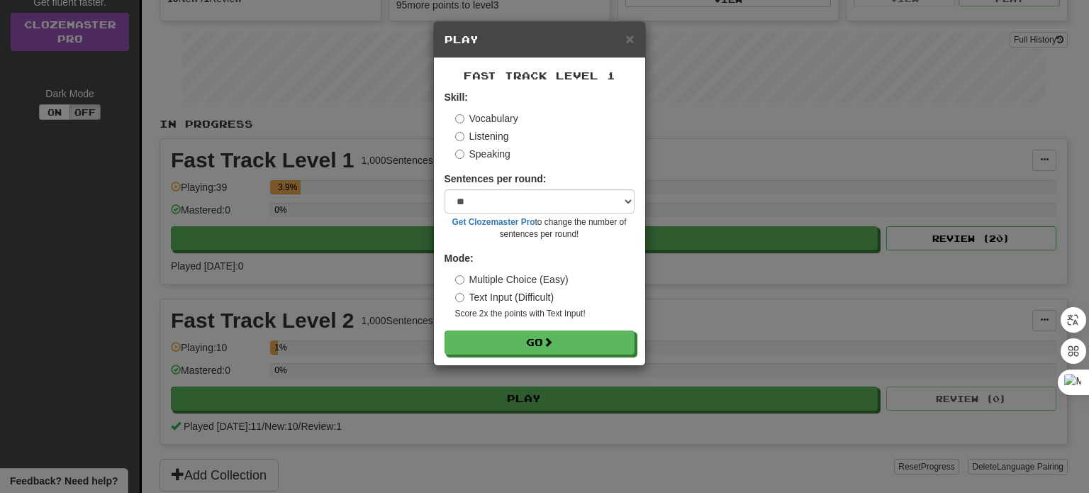
click at [496, 147] on label "Speaking" at bounding box center [482, 154] width 55 height 14
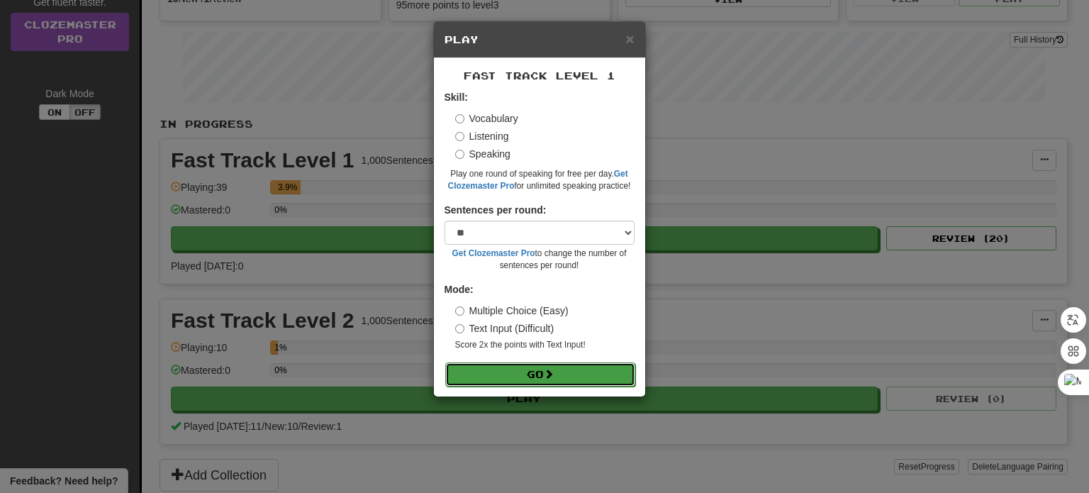
click at [587, 369] on button "Go" at bounding box center [540, 374] width 190 height 24
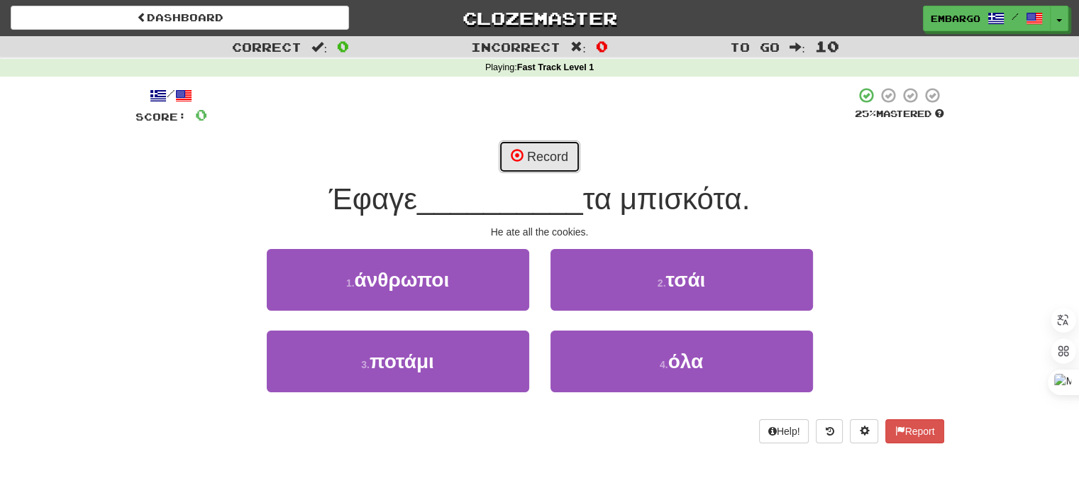
click at [539, 155] on button "Record" at bounding box center [539, 156] width 82 height 33
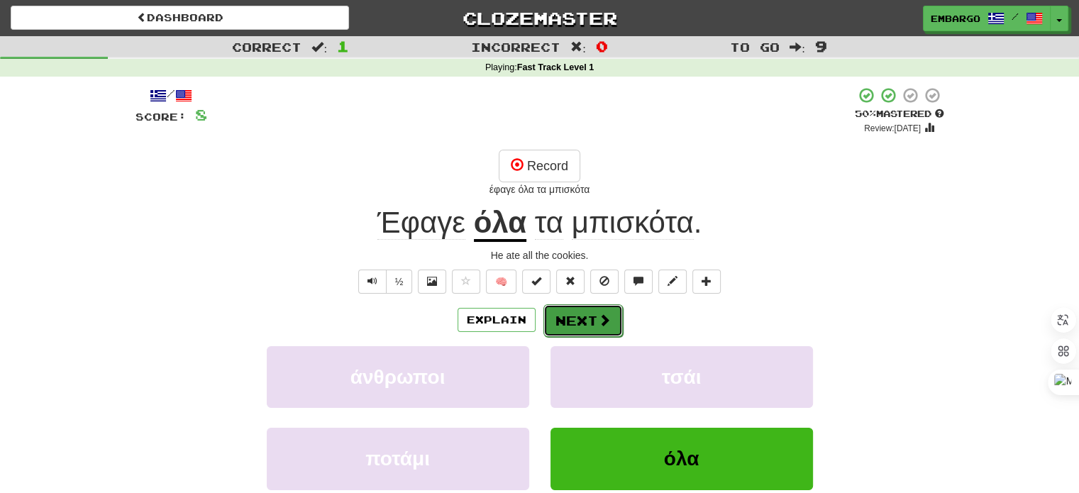
click at [573, 322] on button "Next" at bounding box center [582, 320] width 79 height 33
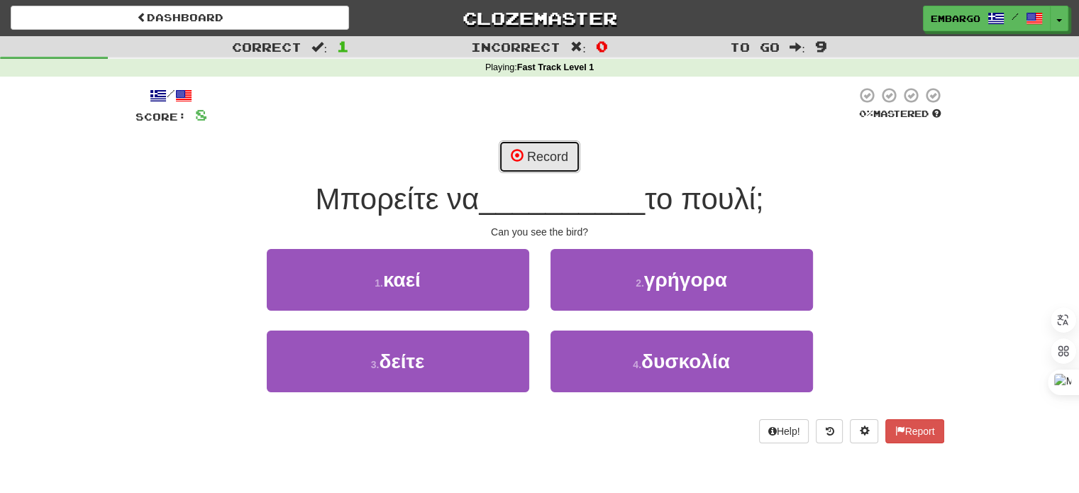
click at [547, 150] on button "Record" at bounding box center [539, 156] width 82 height 33
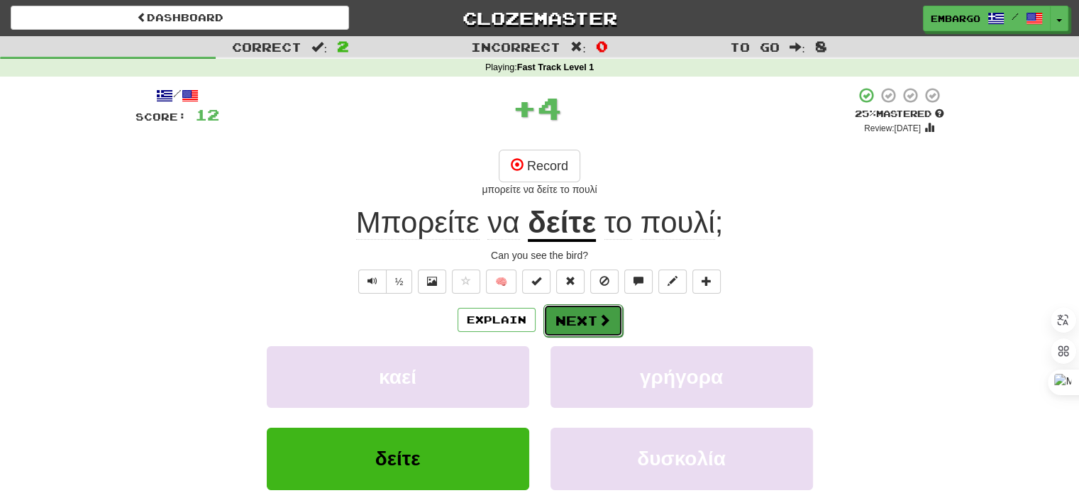
click at [577, 321] on button "Next" at bounding box center [582, 320] width 79 height 33
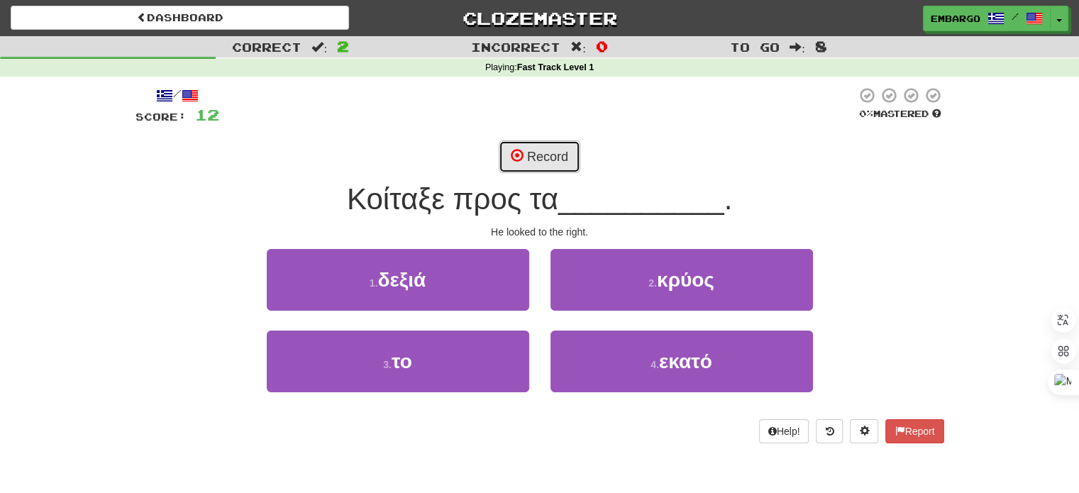
click at [528, 155] on button "Record" at bounding box center [539, 156] width 82 height 33
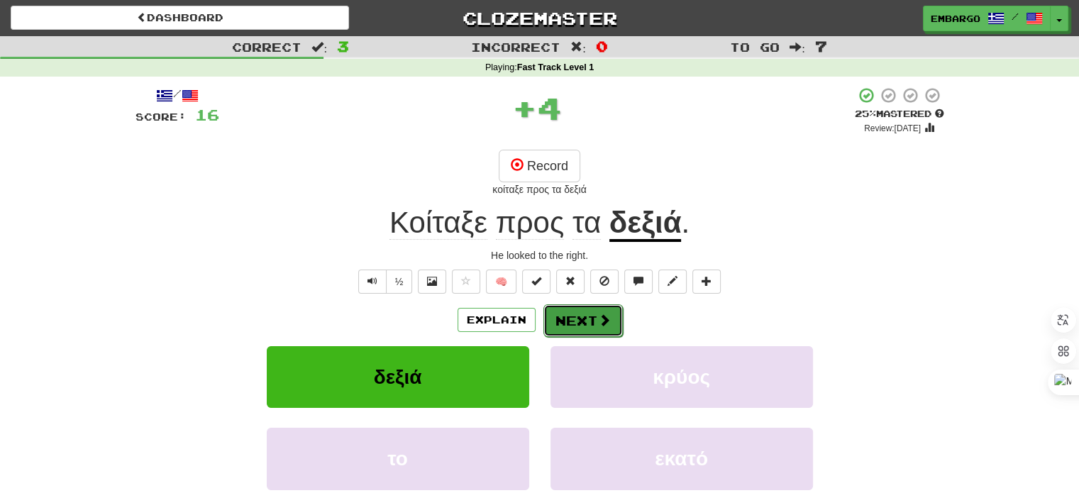
click at [579, 313] on button "Next" at bounding box center [582, 320] width 79 height 33
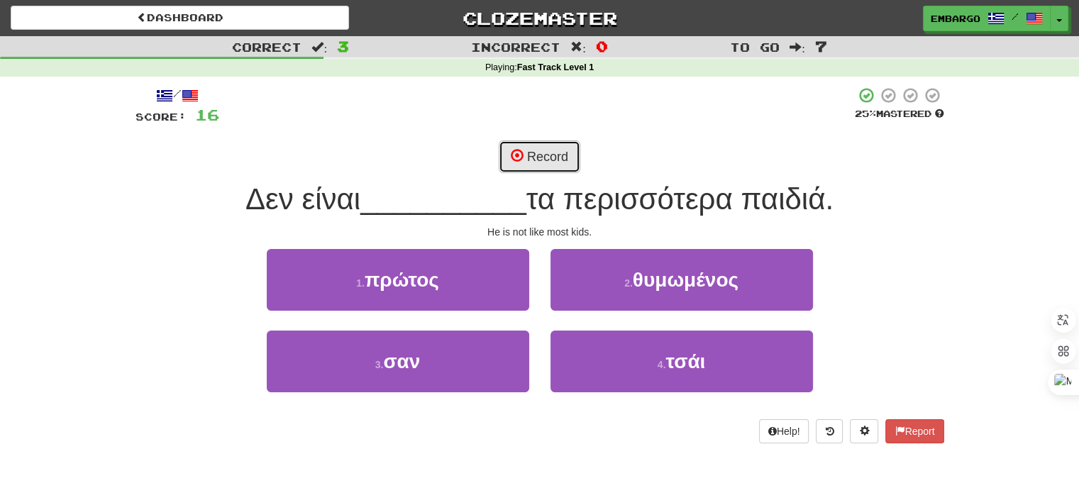
click at [542, 147] on button "Record" at bounding box center [539, 156] width 82 height 33
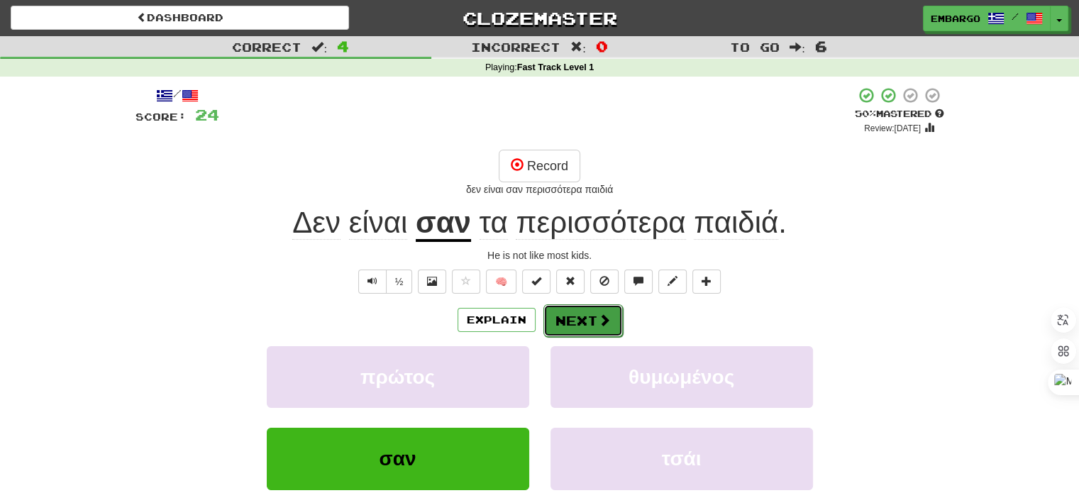
click at [583, 315] on button "Next" at bounding box center [582, 320] width 79 height 33
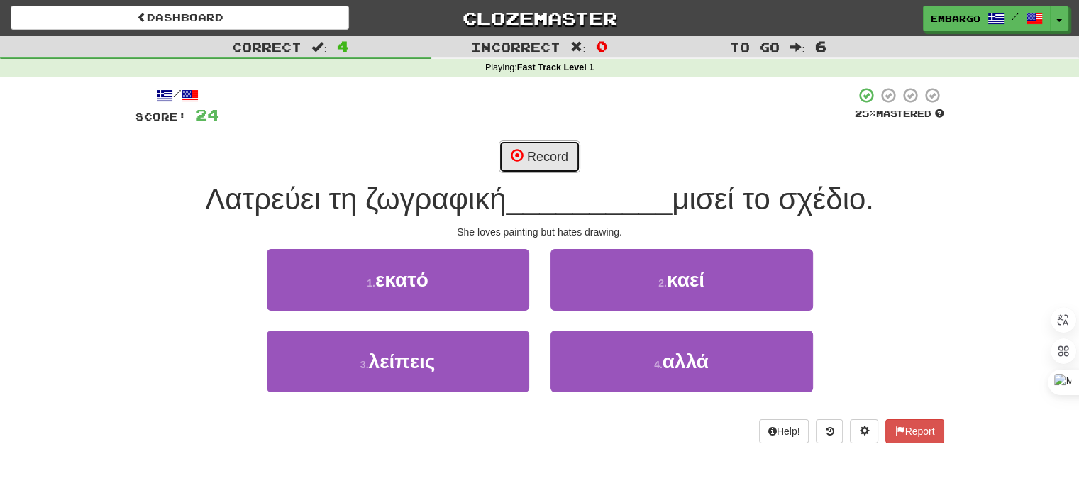
click at [556, 150] on button "Record" at bounding box center [539, 156] width 82 height 33
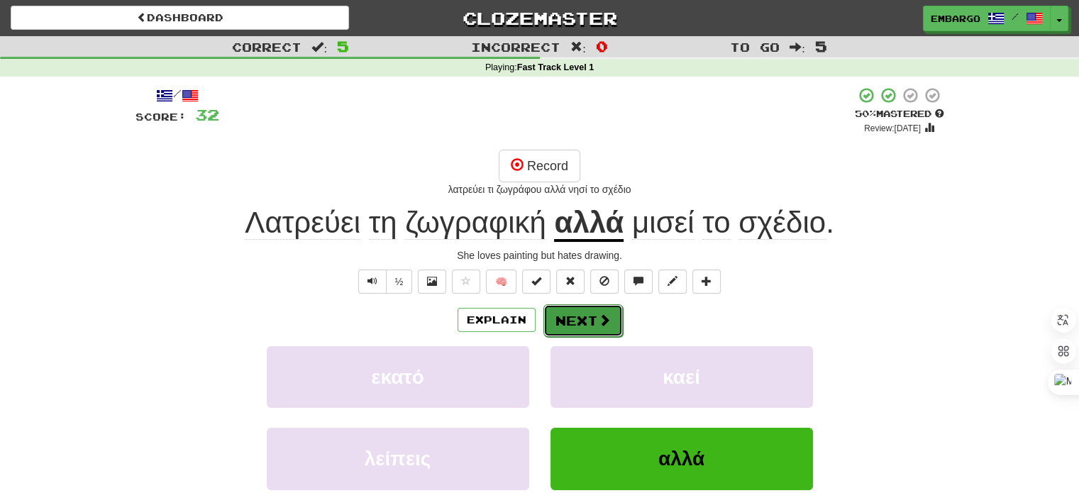
click at [581, 319] on button "Next" at bounding box center [582, 320] width 79 height 33
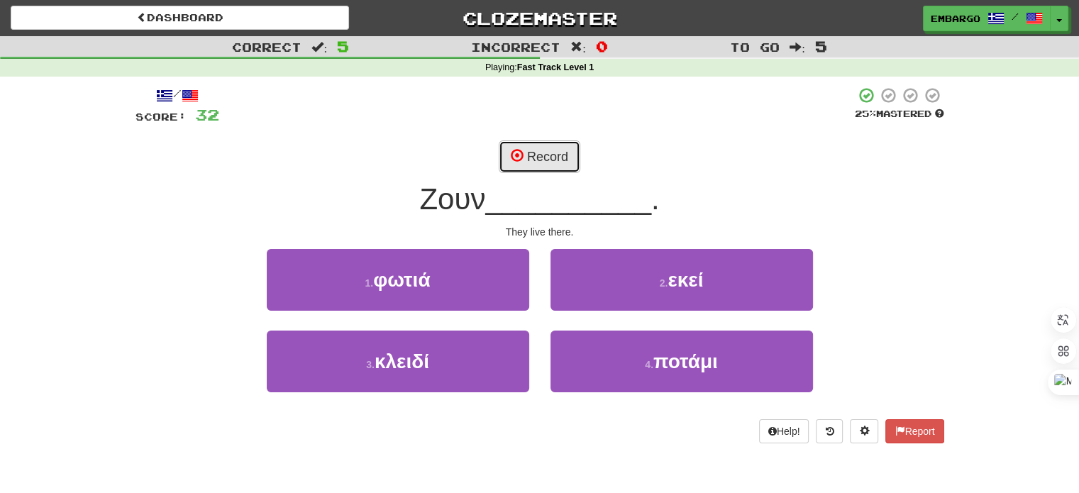
click at [523, 149] on button "Record" at bounding box center [539, 156] width 82 height 33
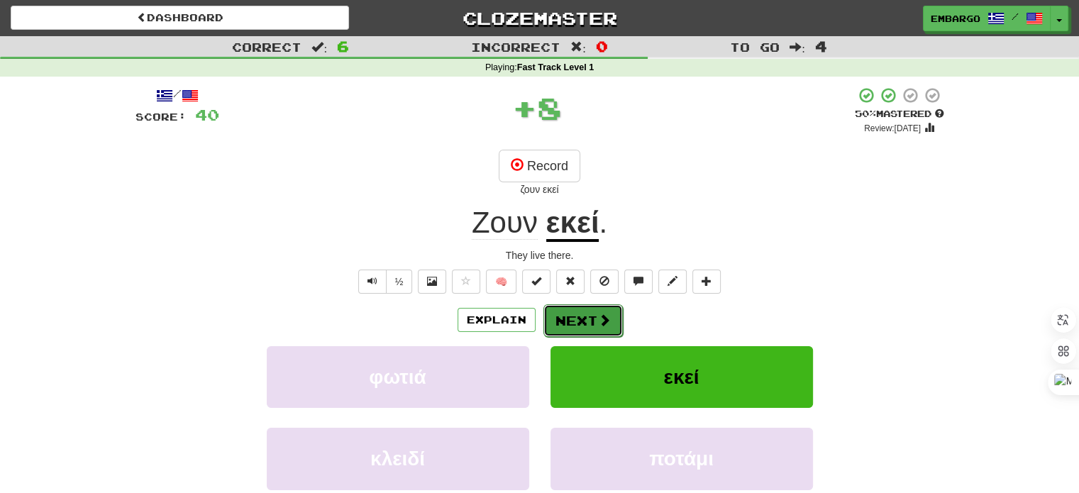
click at [580, 309] on button "Next" at bounding box center [582, 320] width 79 height 33
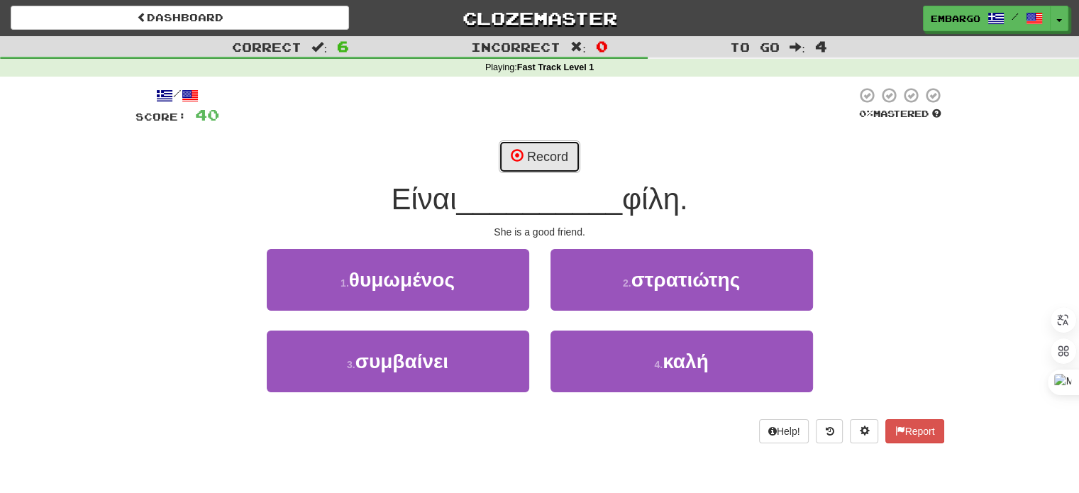
click at [569, 152] on button "Record" at bounding box center [539, 156] width 82 height 33
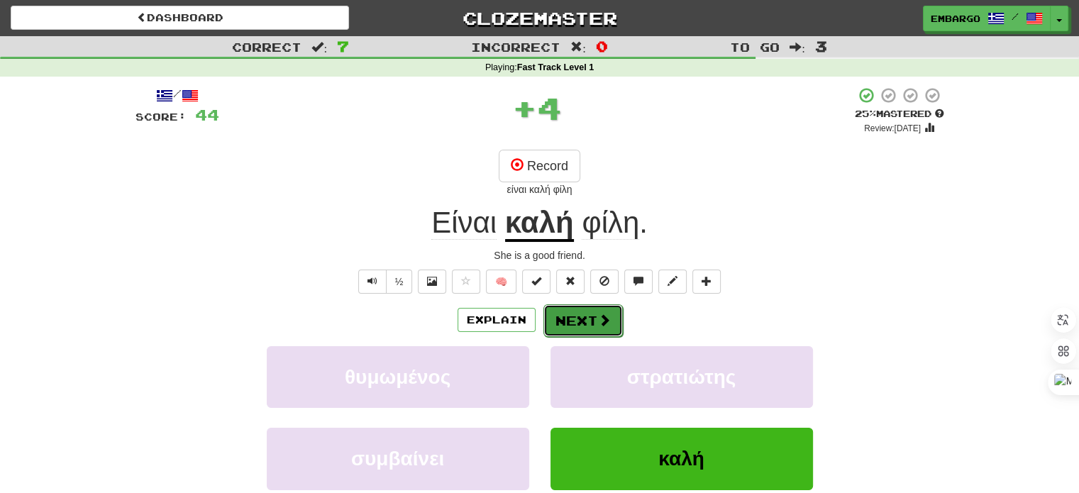
click at [598, 315] on span at bounding box center [604, 319] width 13 height 13
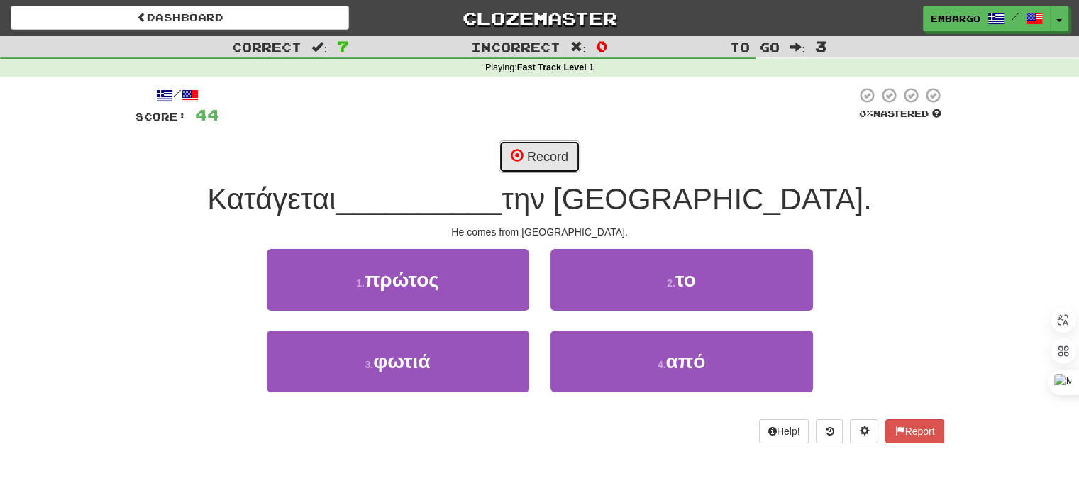
click at [559, 150] on button "Record" at bounding box center [539, 156] width 82 height 33
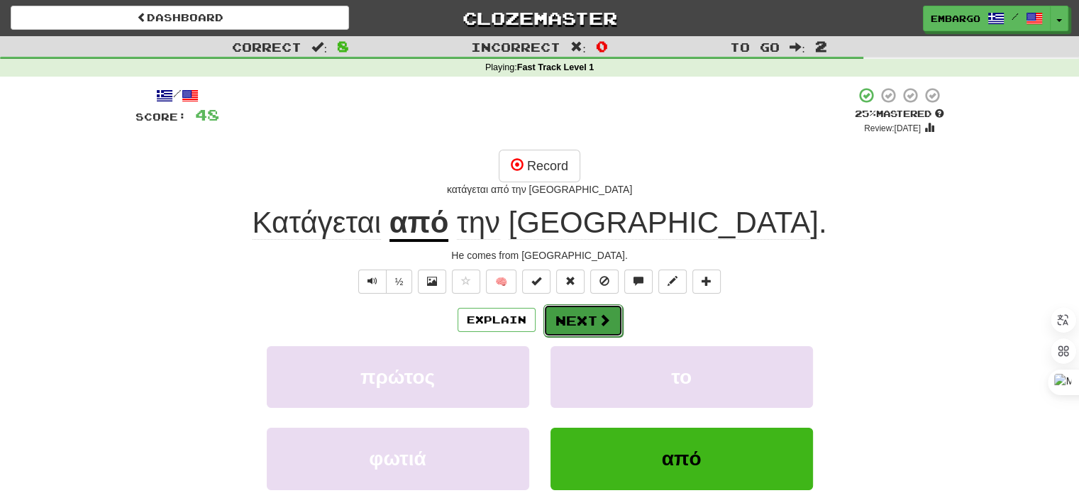
click at [582, 320] on button "Next" at bounding box center [582, 320] width 79 height 33
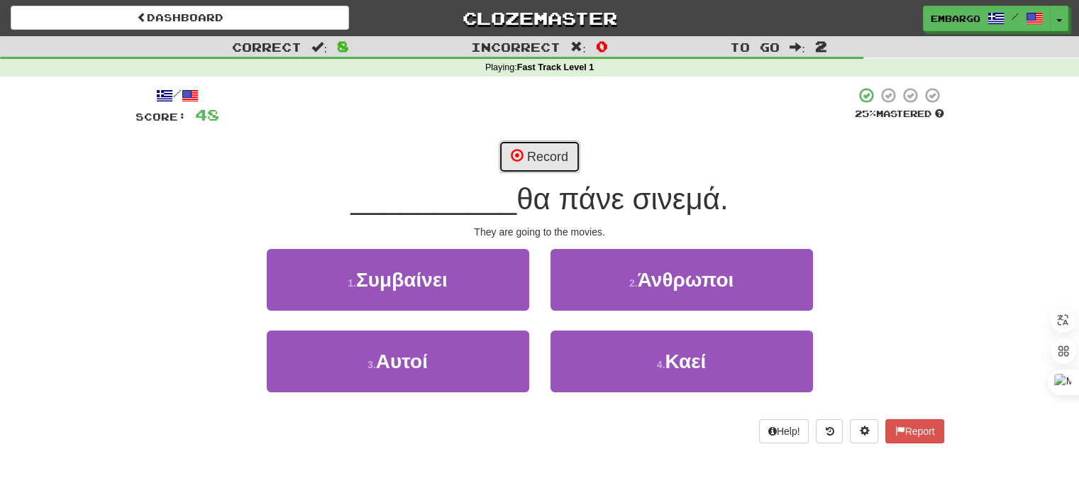
click at [546, 145] on button "Record" at bounding box center [539, 156] width 82 height 33
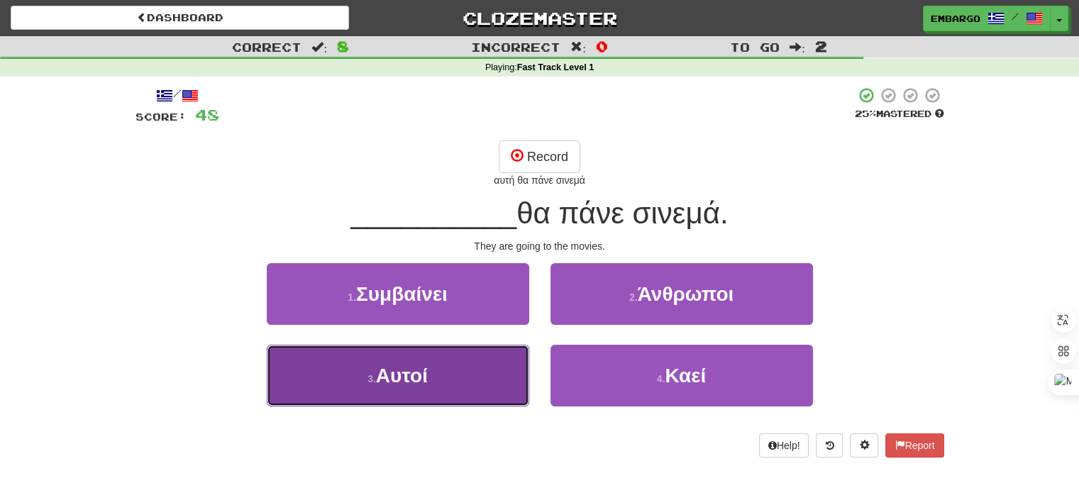
click at [459, 360] on button "3 . Αυτοί" at bounding box center [398, 376] width 262 height 62
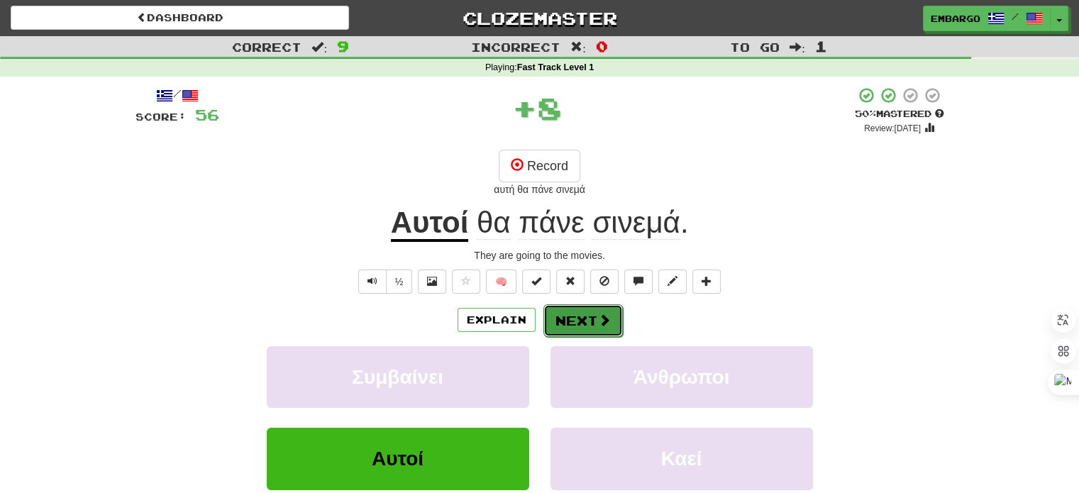
click at [574, 314] on button "Next" at bounding box center [582, 320] width 79 height 33
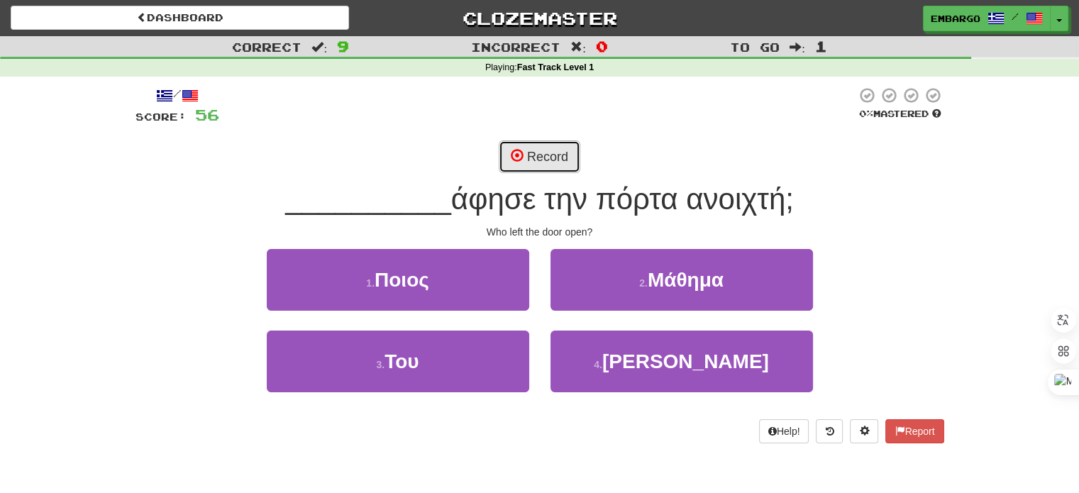
click at [552, 152] on button "Record" at bounding box center [539, 156] width 82 height 33
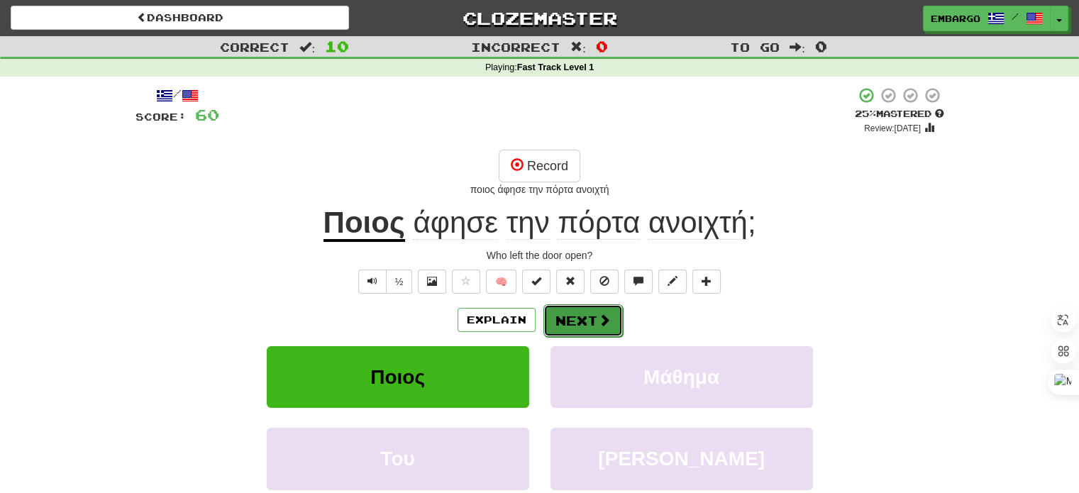
click at [576, 316] on button "Next" at bounding box center [582, 320] width 79 height 33
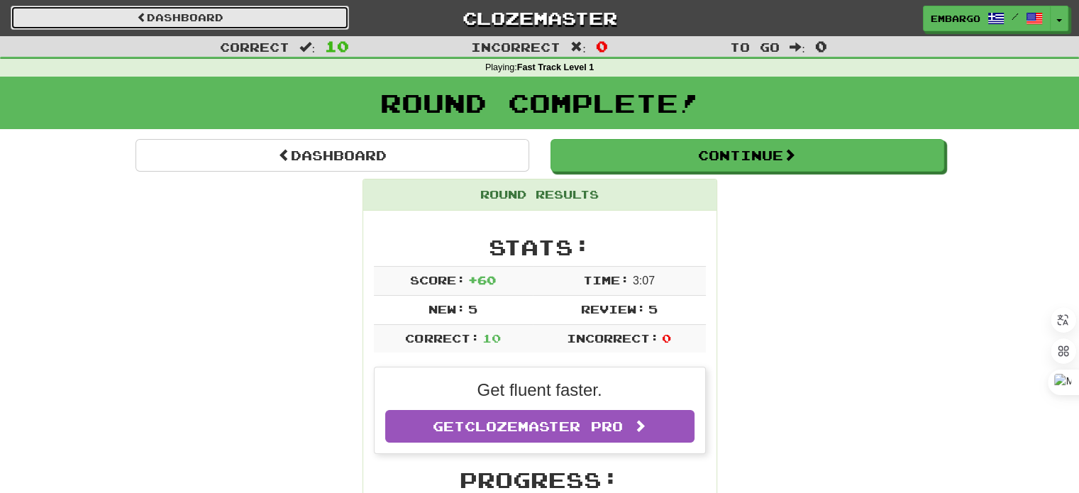
click at [170, 19] on link "Dashboard" at bounding box center [180, 18] width 338 height 24
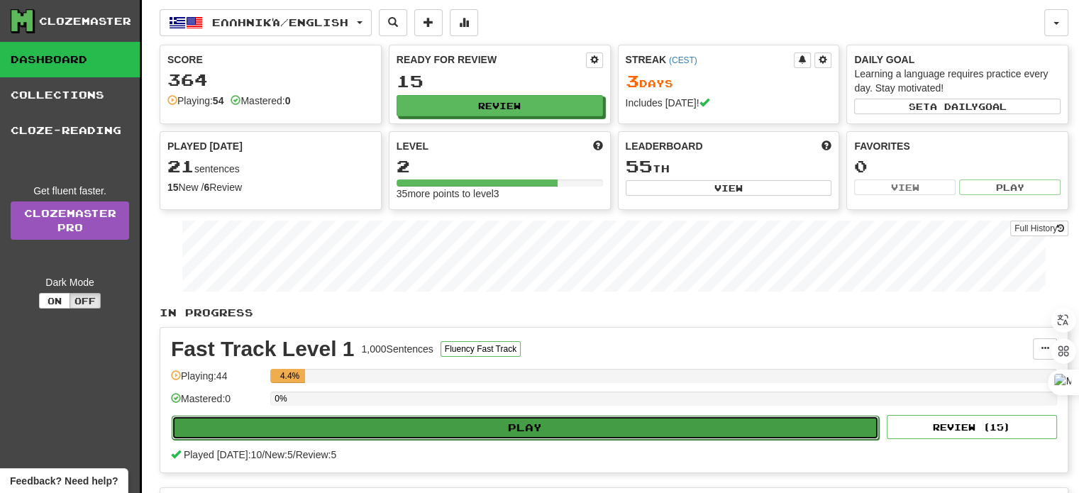
click at [519, 423] on button "Play" at bounding box center [525, 428] width 707 height 24
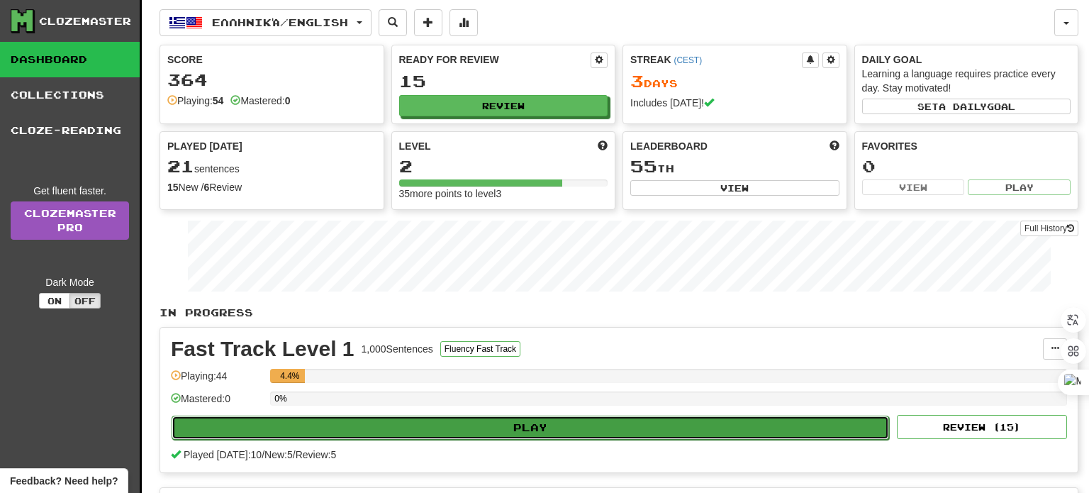
select select "**"
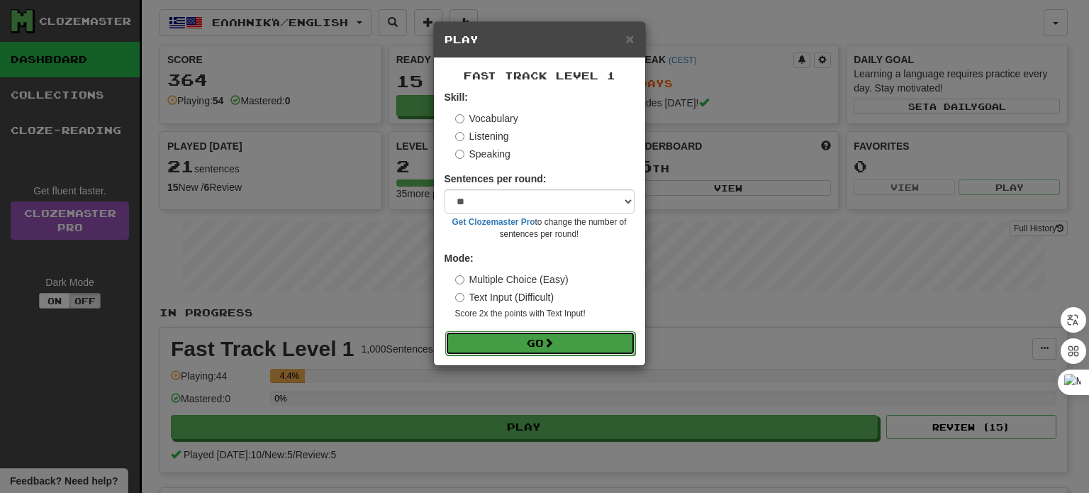
click at [554, 345] on span at bounding box center [549, 343] width 10 height 10
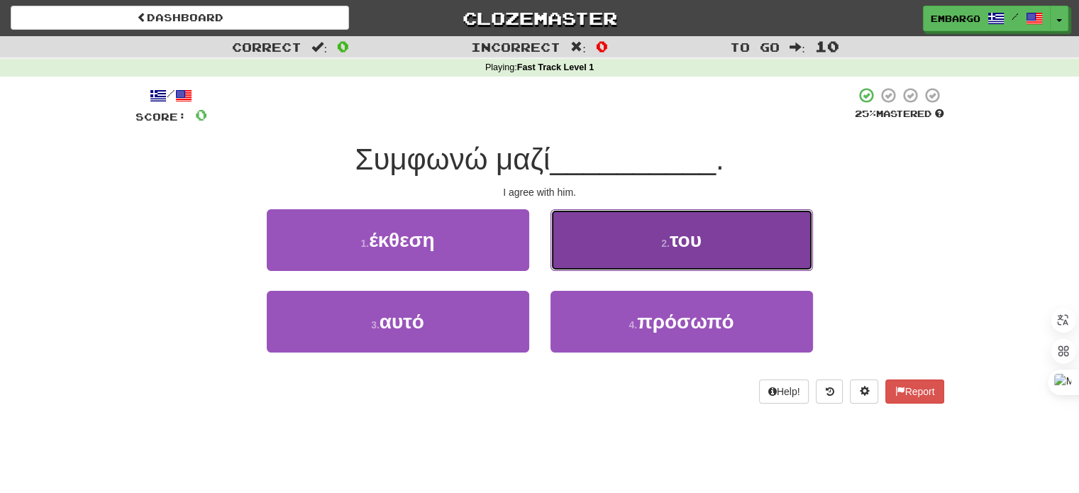
click at [624, 250] on button "2 . του" at bounding box center [681, 240] width 262 height 62
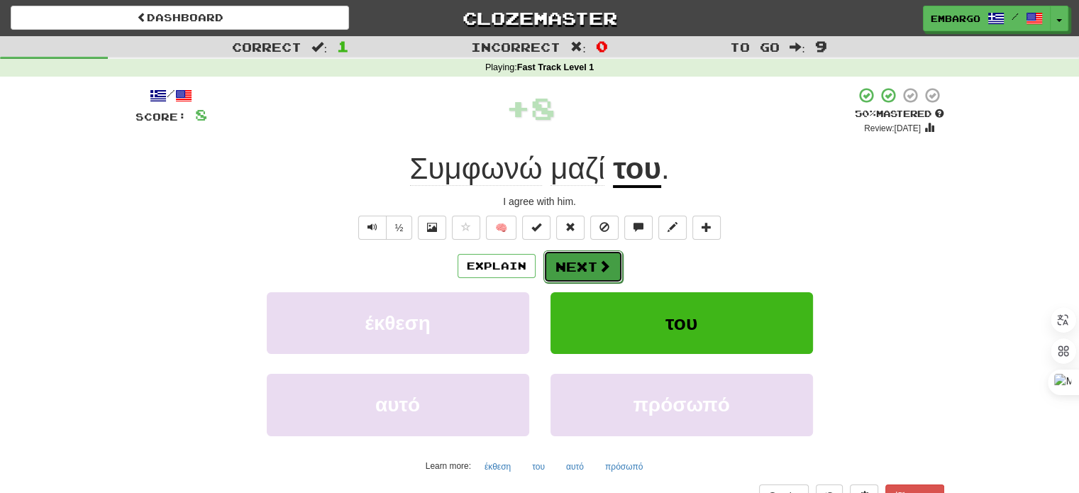
click at [586, 260] on button "Next" at bounding box center [582, 266] width 79 height 33
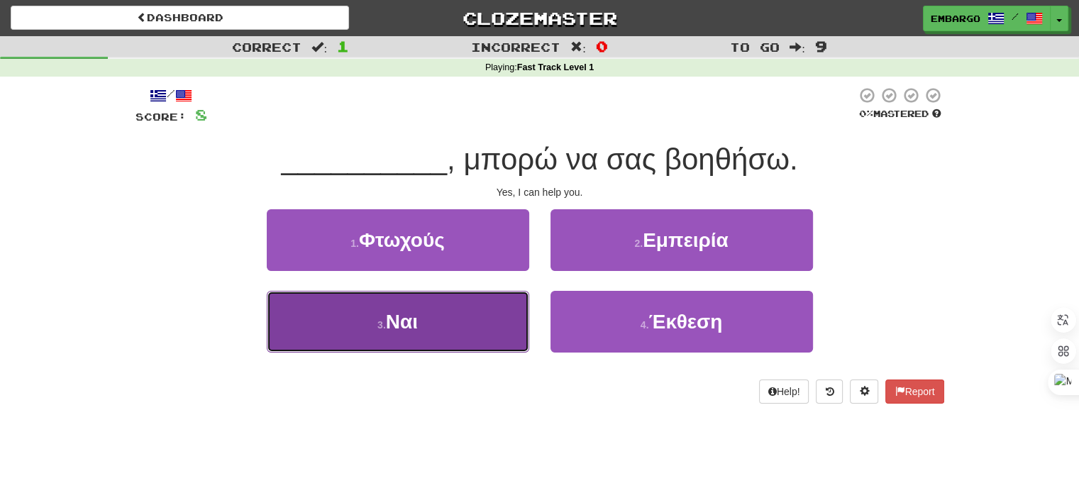
click at [488, 342] on button "3 . Ναι" at bounding box center [398, 322] width 262 height 62
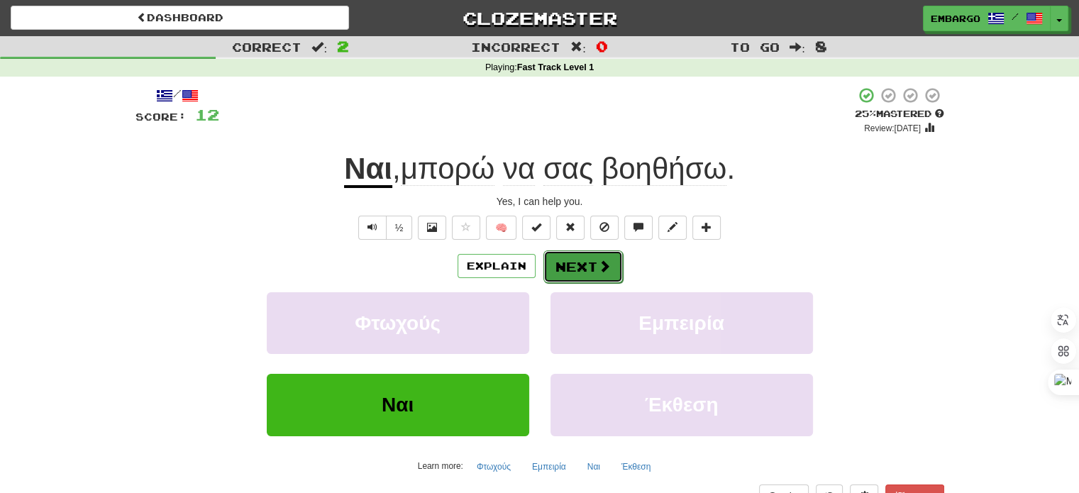
click at [592, 265] on button "Next" at bounding box center [582, 266] width 79 height 33
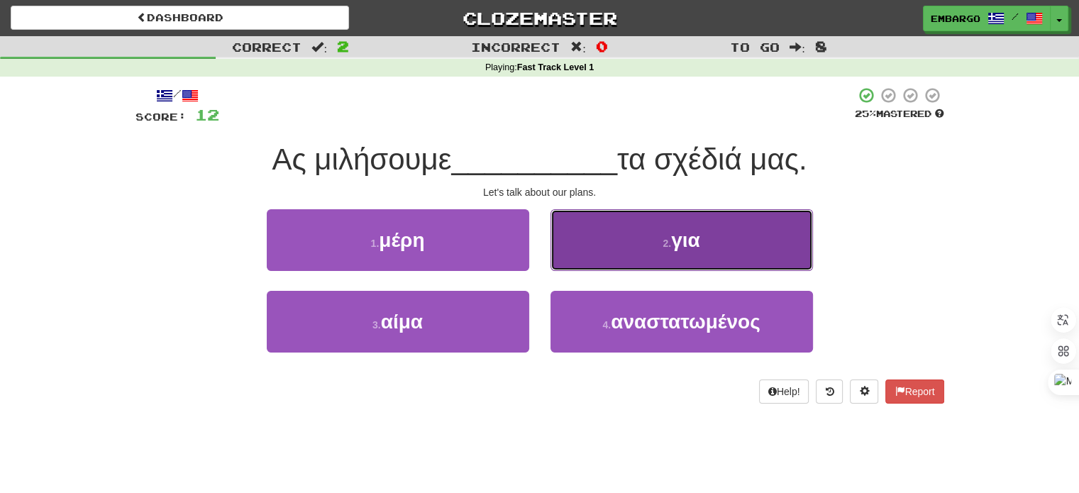
click at [604, 243] on button "2 . για" at bounding box center [681, 240] width 262 height 62
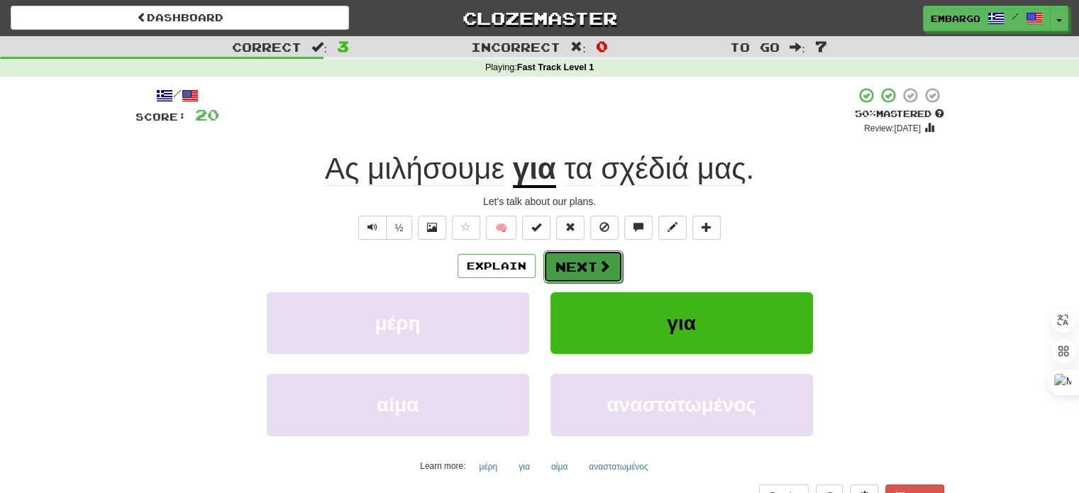
click at [598, 260] on span at bounding box center [604, 266] width 13 height 13
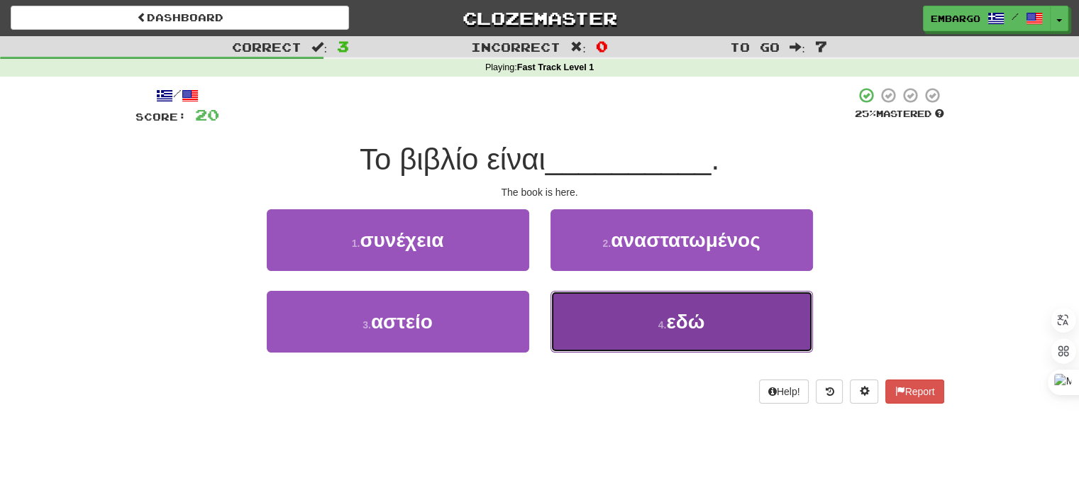
click at [587, 310] on button "4 . εδώ" at bounding box center [681, 322] width 262 height 62
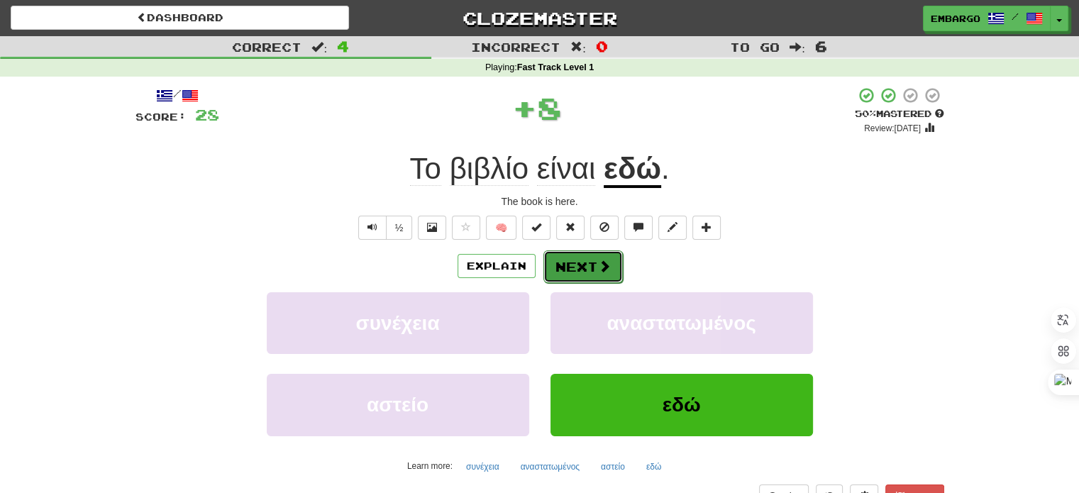
click at [589, 267] on button "Next" at bounding box center [582, 266] width 79 height 33
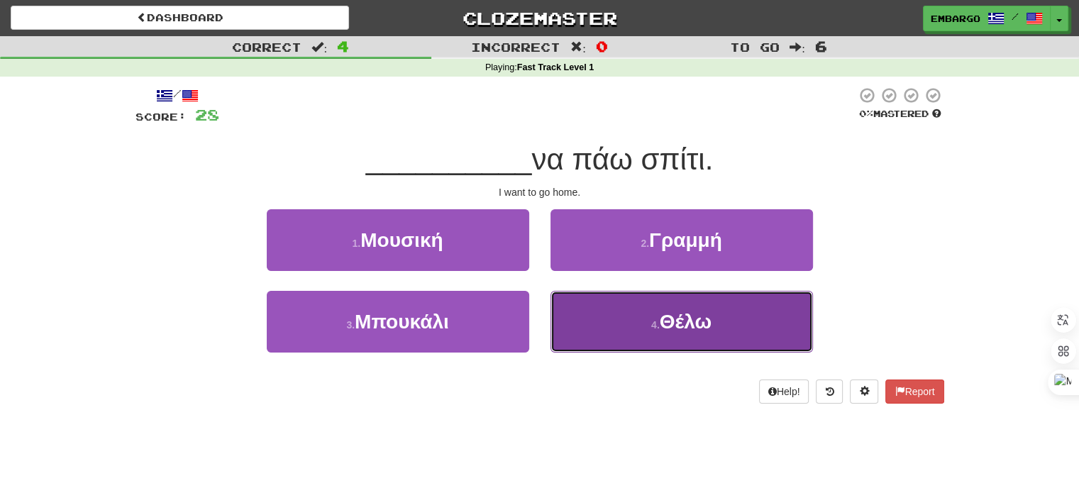
click at [615, 328] on button "4 . Θέλω" at bounding box center [681, 322] width 262 height 62
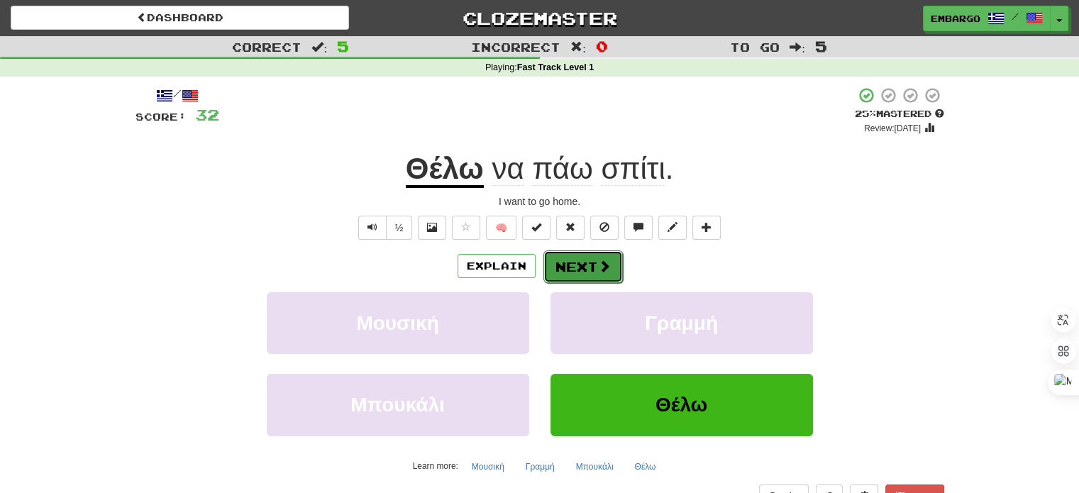
click at [567, 260] on button "Next" at bounding box center [582, 266] width 79 height 33
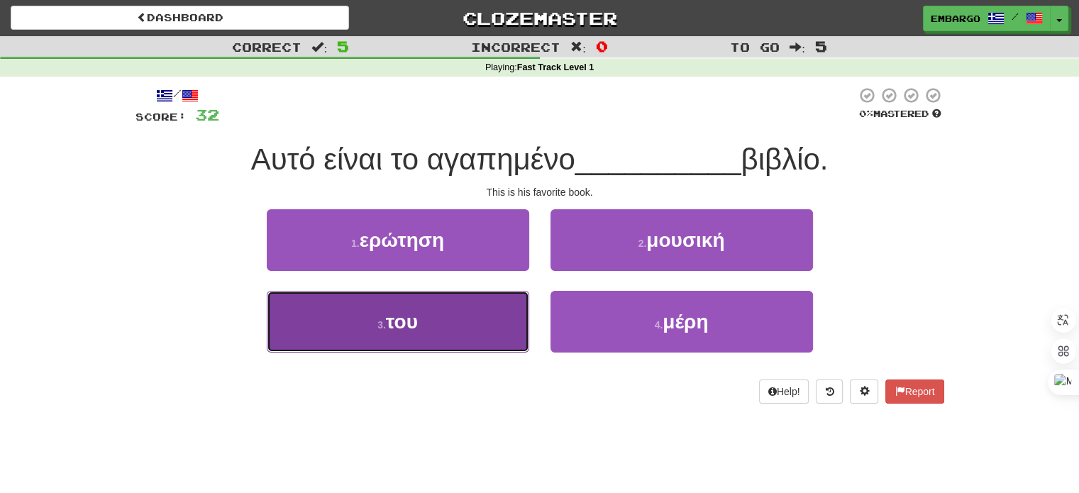
click at [474, 331] on button "3 . του" at bounding box center [398, 322] width 262 height 62
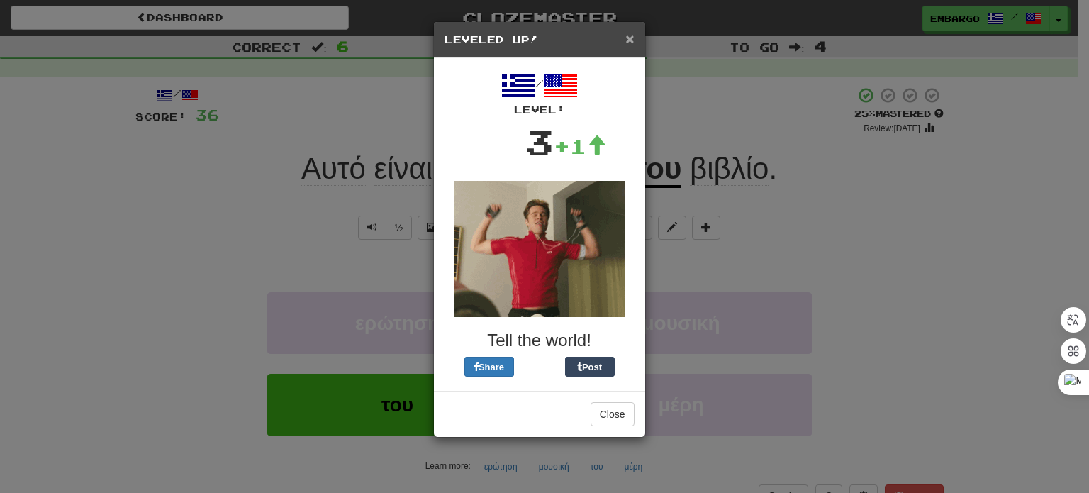
click at [628, 40] on span "×" at bounding box center [629, 38] width 9 height 16
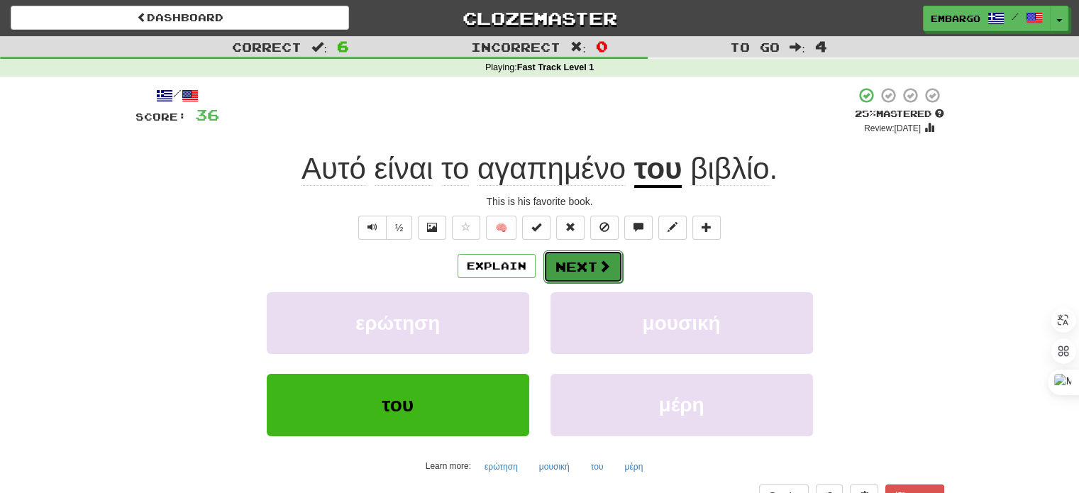
click at [584, 260] on button "Next" at bounding box center [582, 266] width 79 height 33
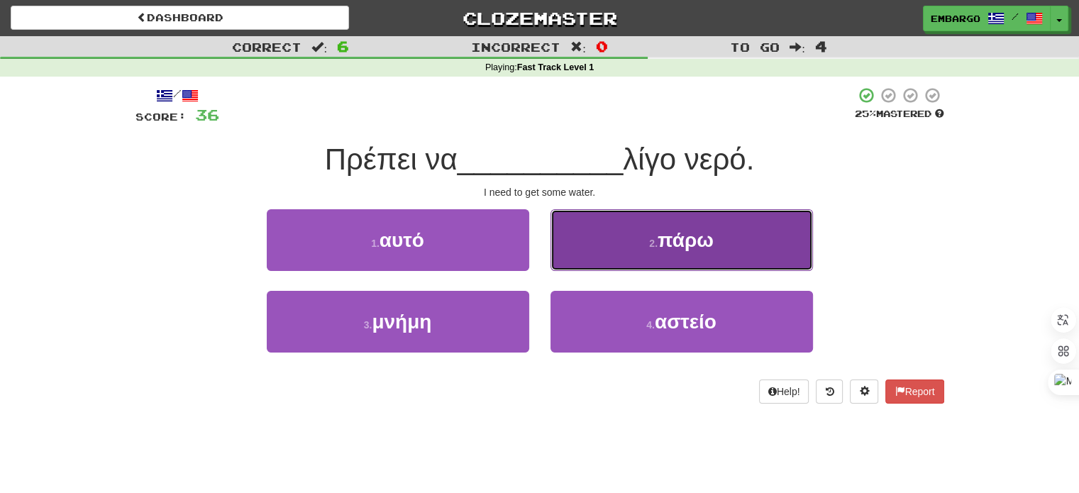
click at [622, 255] on button "2 . πάρω" at bounding box center [681, 240] width 262 height 62
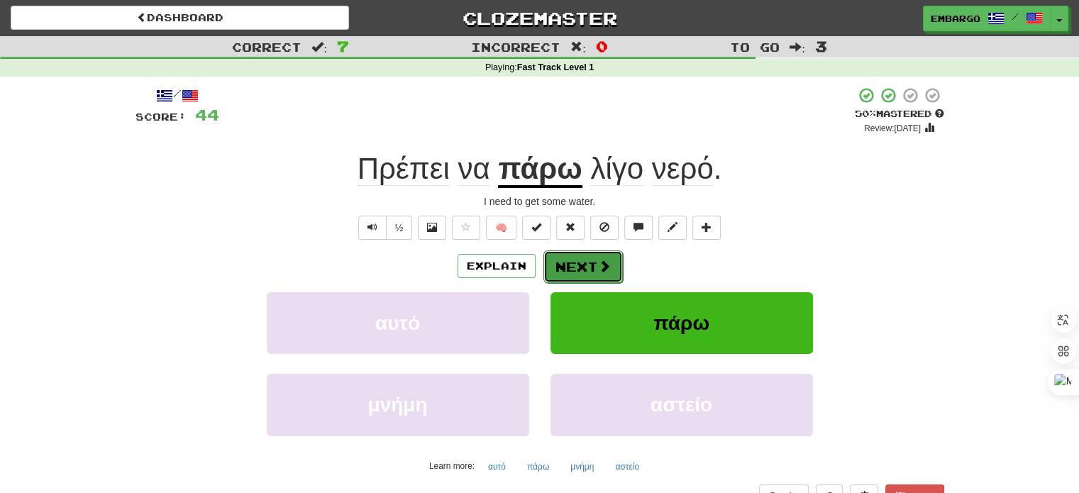
click at [607, 263] on span at bounding box center [604, 266] width 13 height 13
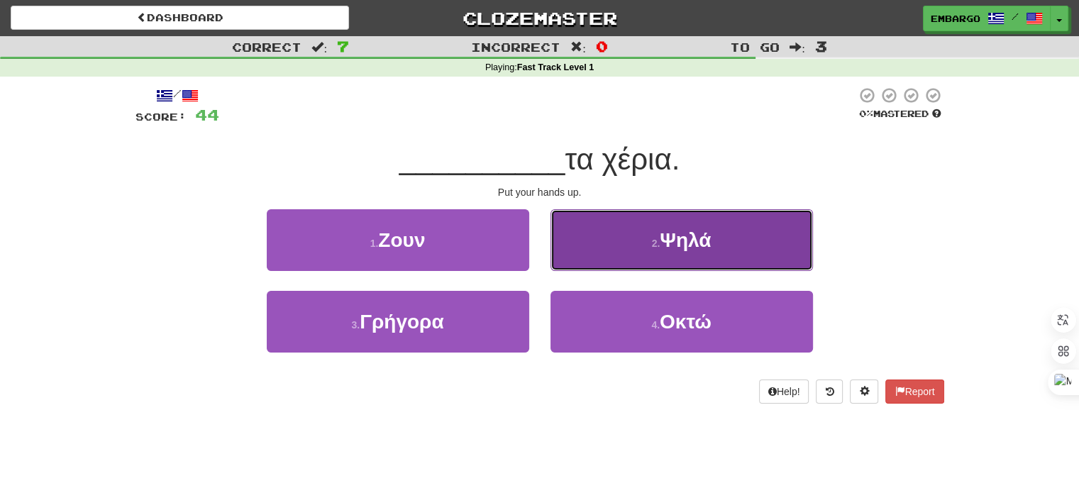
click at [615, 243] on button "2 . Ψηλά" at bounding box center [681, 240] width 262 height 62
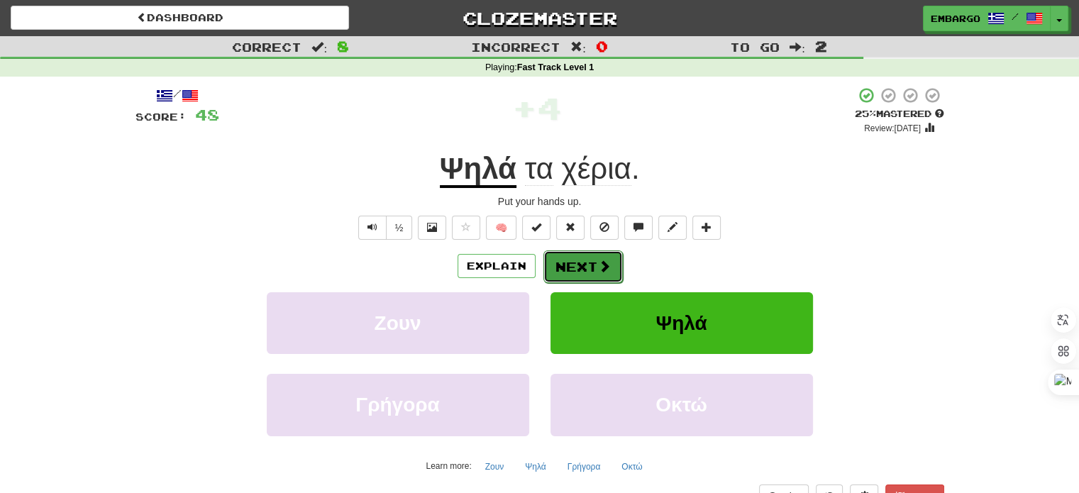
click at [592, 265] on button "Next" at bounding box center [582, 266] width 79 height 33
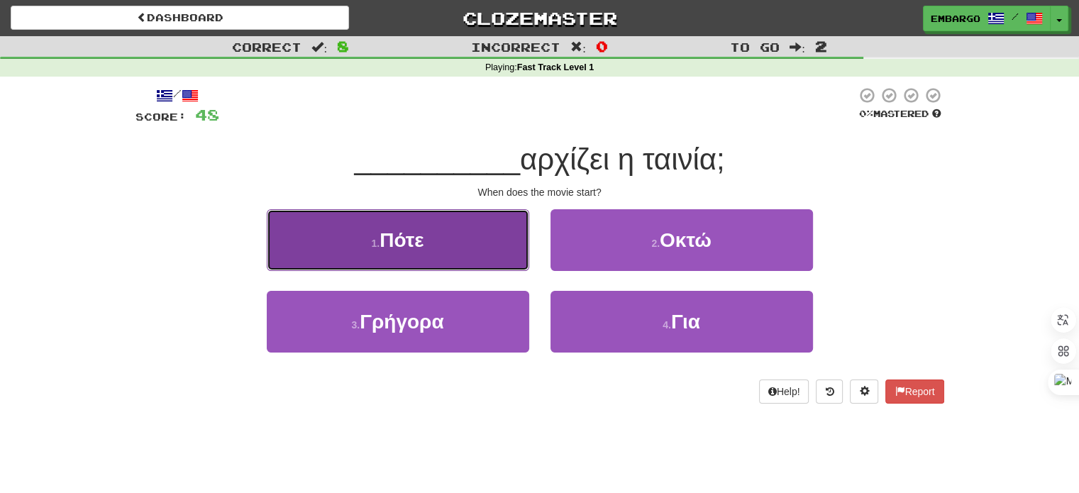
click at [479, 239] on button "1 . Πότε" at bounding box center [398, 240] width 262 height 62
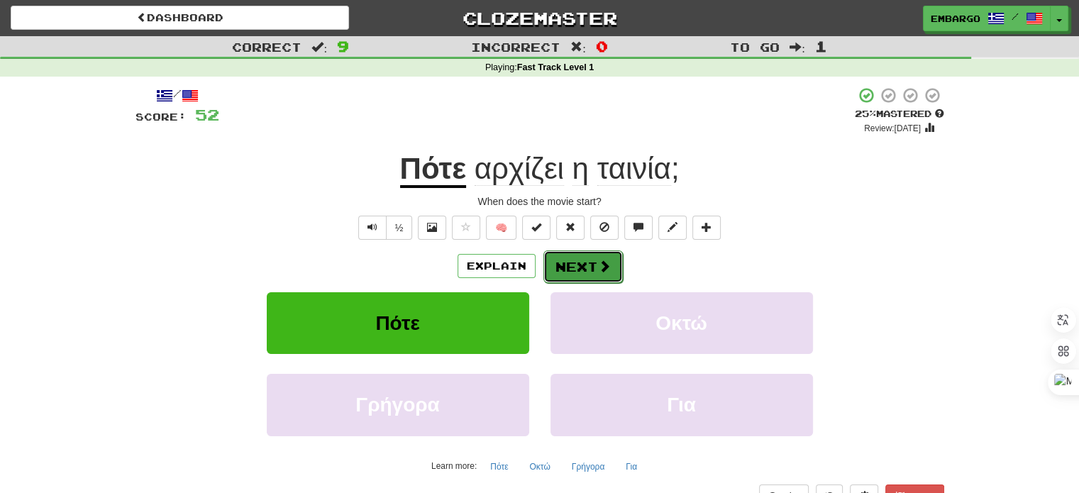
click at [589, 267] on button "Next" at bounding box center [582, 266] width 79 height 33
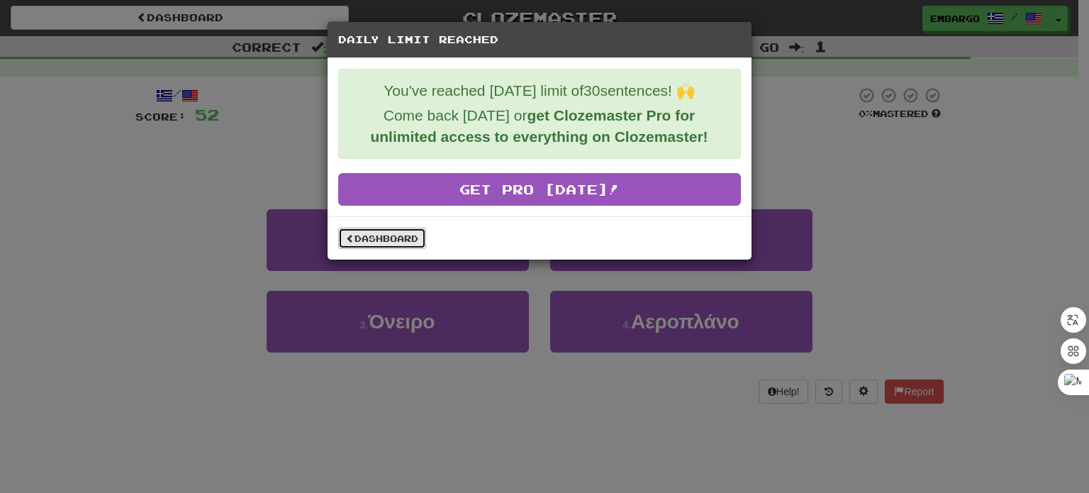
click at [372, 230] on link "Dashboard" at bounding box center [382, 238] width 88 height 21
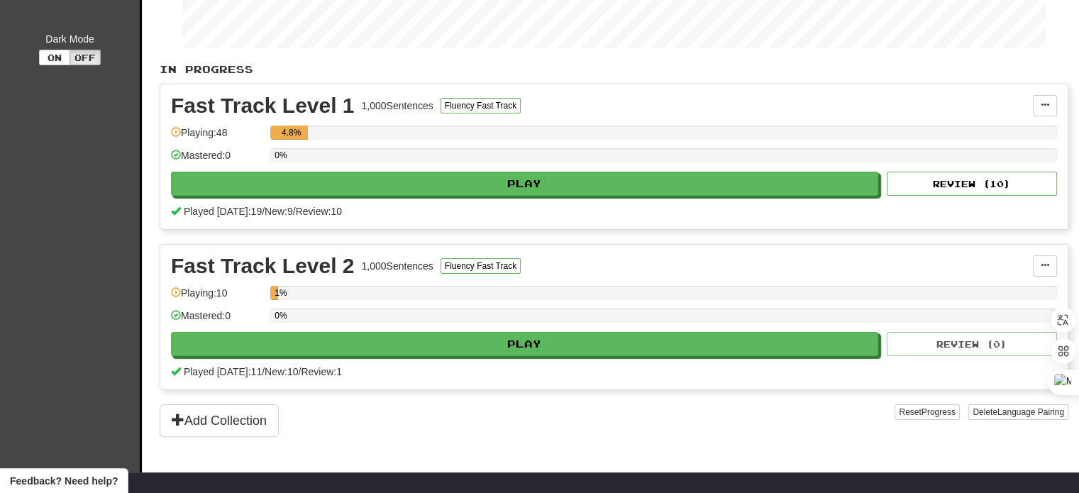
scroll to position [245, 0]
